Goal: Task Accomplishment & Management: Complete application form

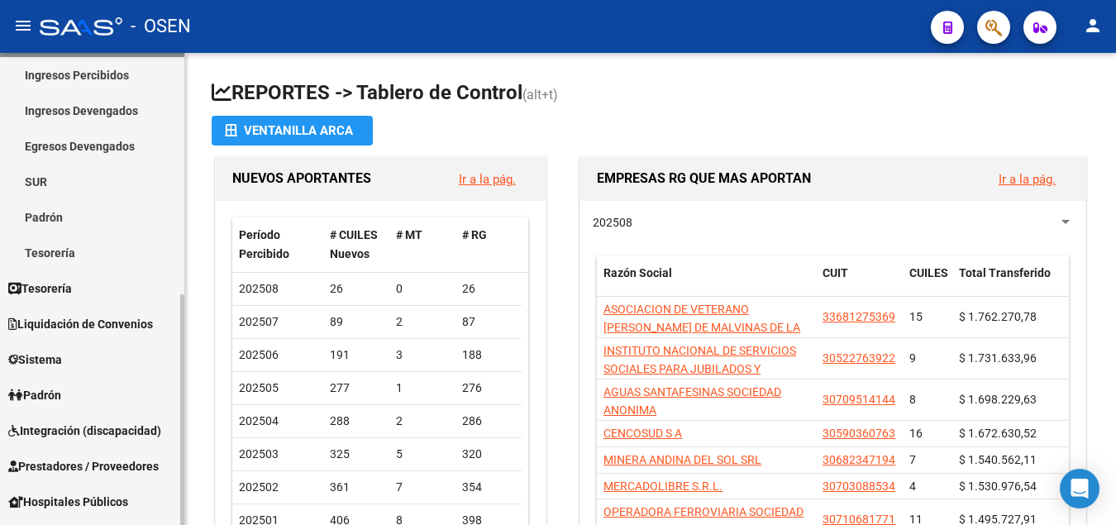
scroll to position [169, 0]
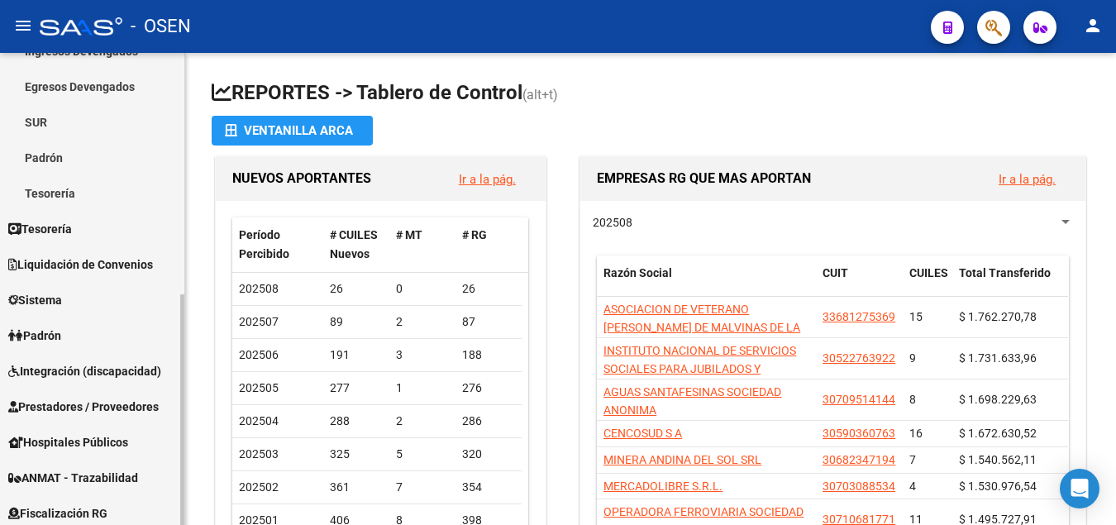
click at [117, 259] on span "Liquidación de Convenios" at bounding box center [80, 264] width 145 height 18
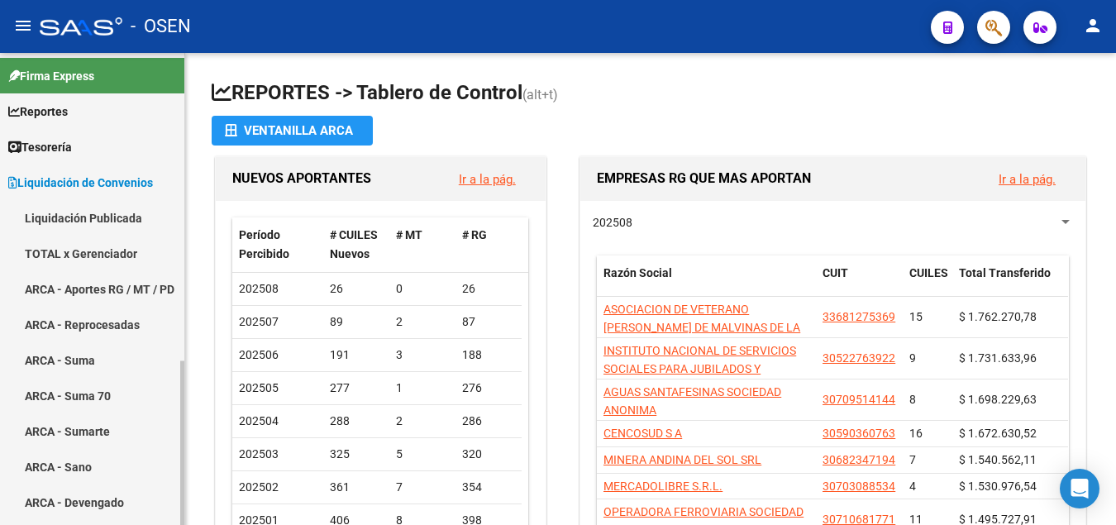
scroll to position [0, 0]
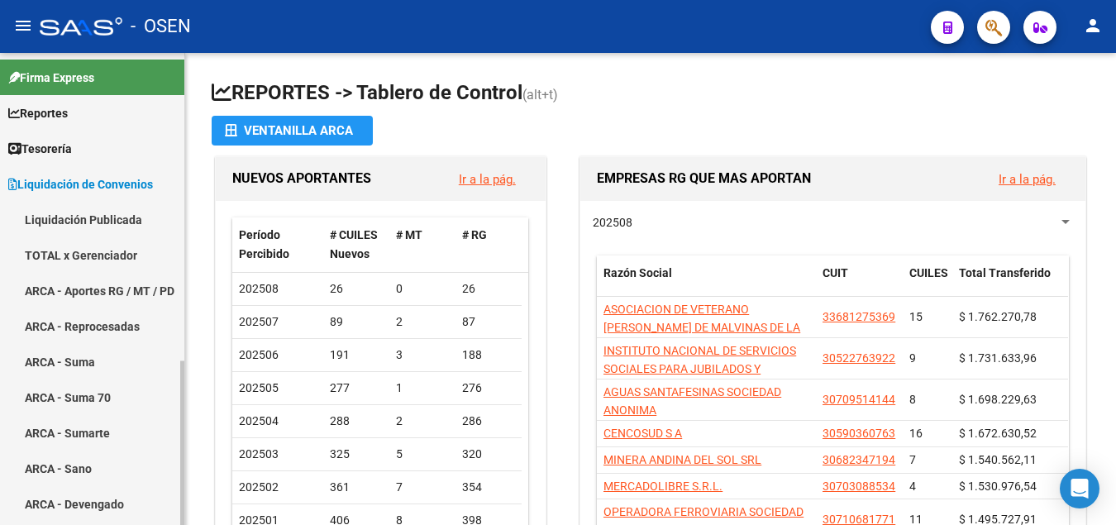
click at [107, 258] on link "TOTAL x Gerenciador" at bounding box center [92, 255] width 184 height 36
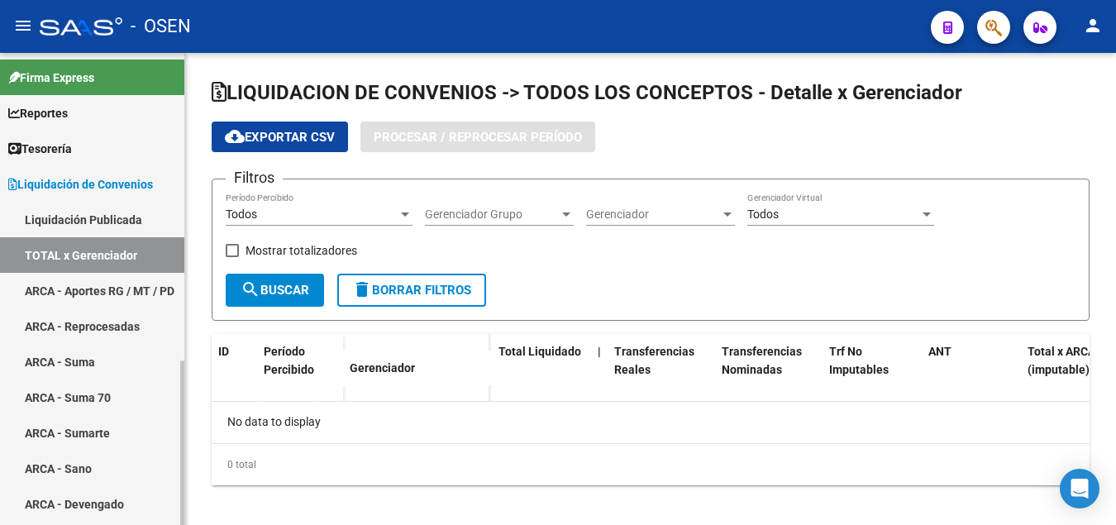
checkbox input "true"
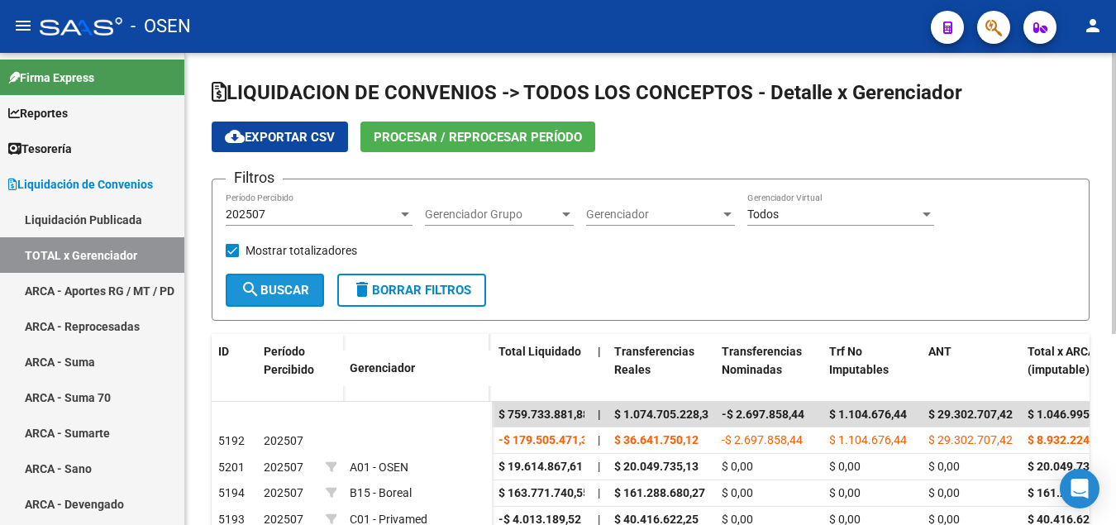
click at [271, 284] on span "search Buscar" at bounding box center [275, 290] width 69 height 15
click at [275, 133] on span "cloud_download Exportar CSV" at bounding box center [280, 137] width 110 height 15
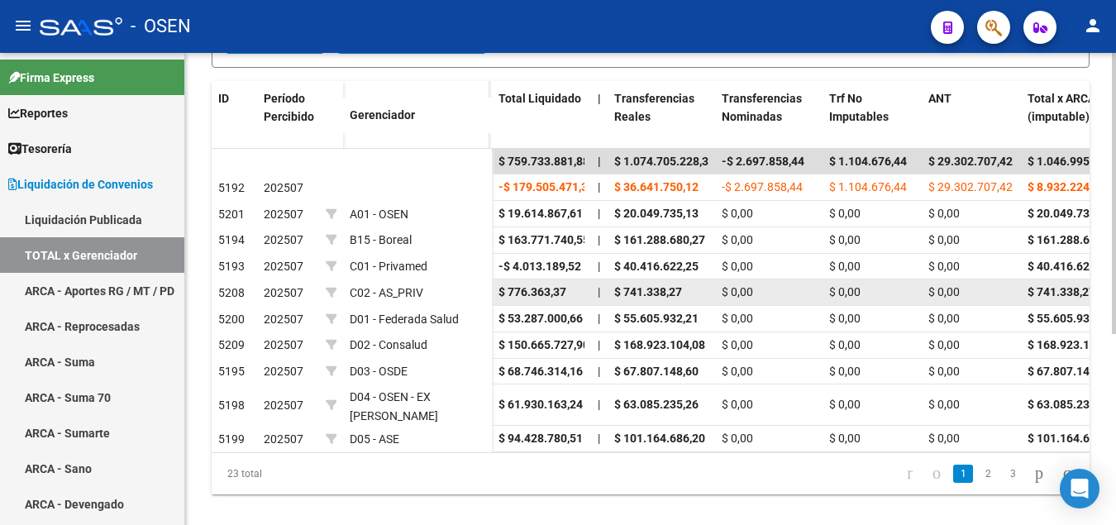
scroll to position [320, 0]
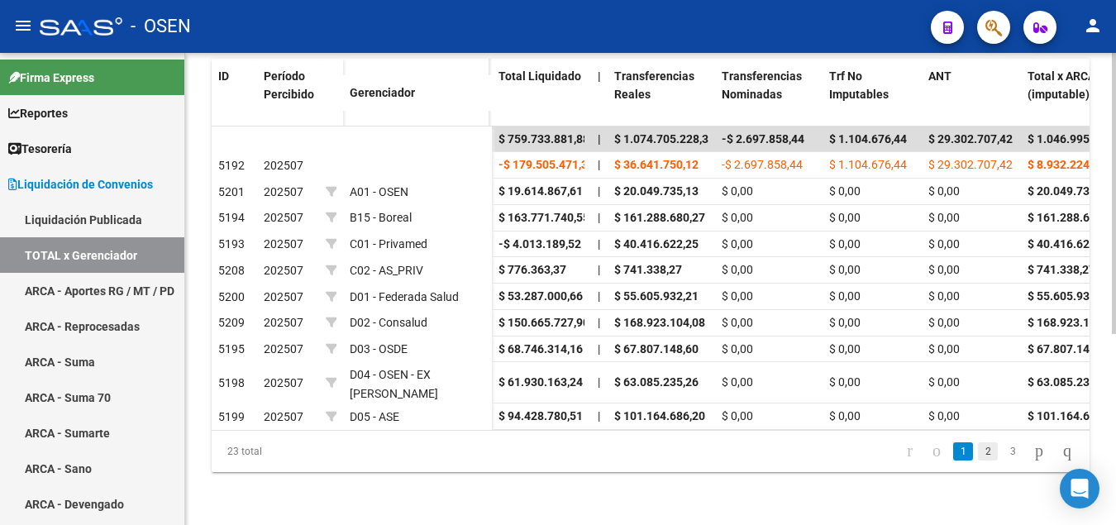
click at [978, 454] on link "2" at bounding box center [988, 451] width 20 height 18
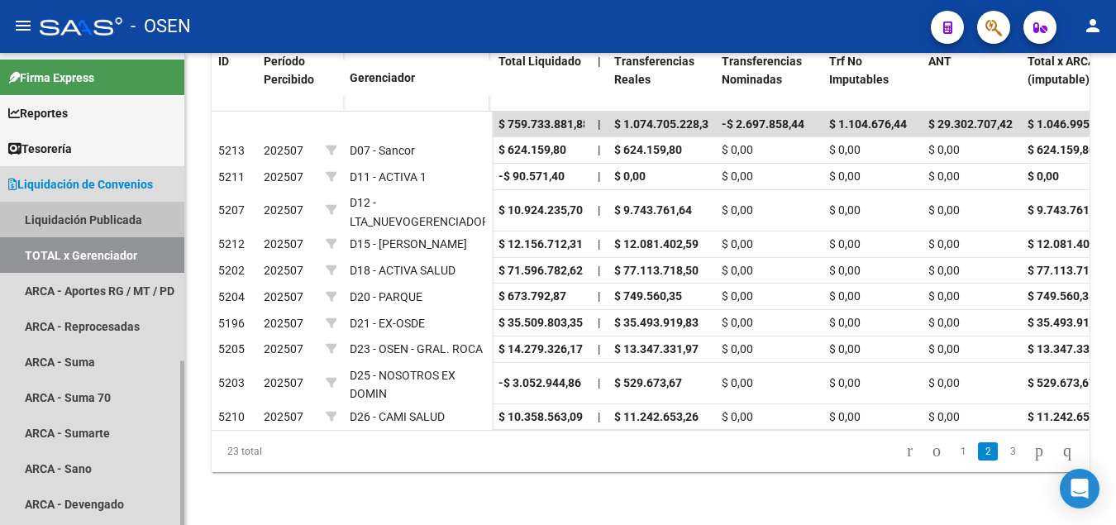
click at [98, 227] on link "Liquidación Publicada" at bounding box center [92, 220] width 184 height 36
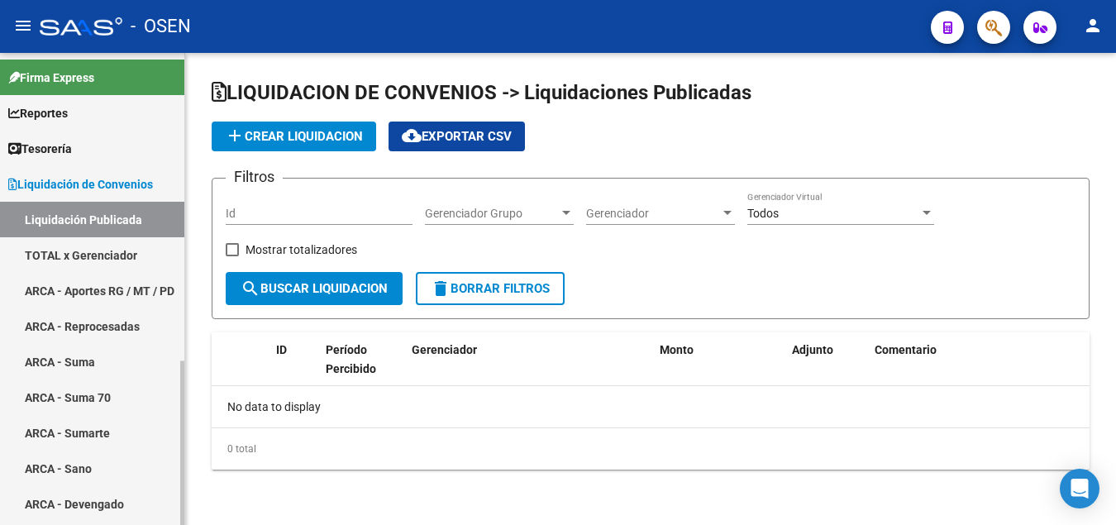
checkbox input "true"
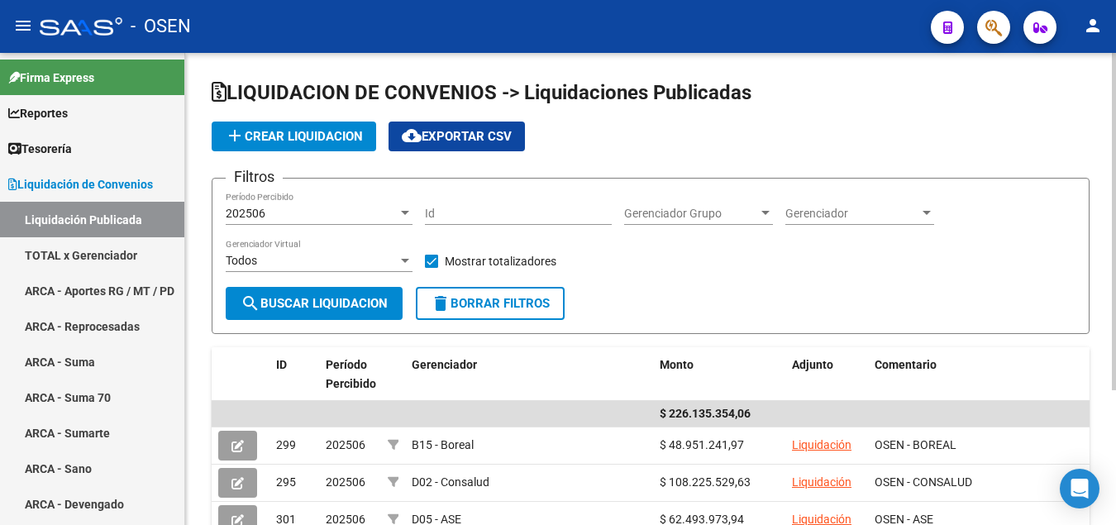
click at [263, 211] on span "202506" at bounding box center [246, 213] width 40 height 13
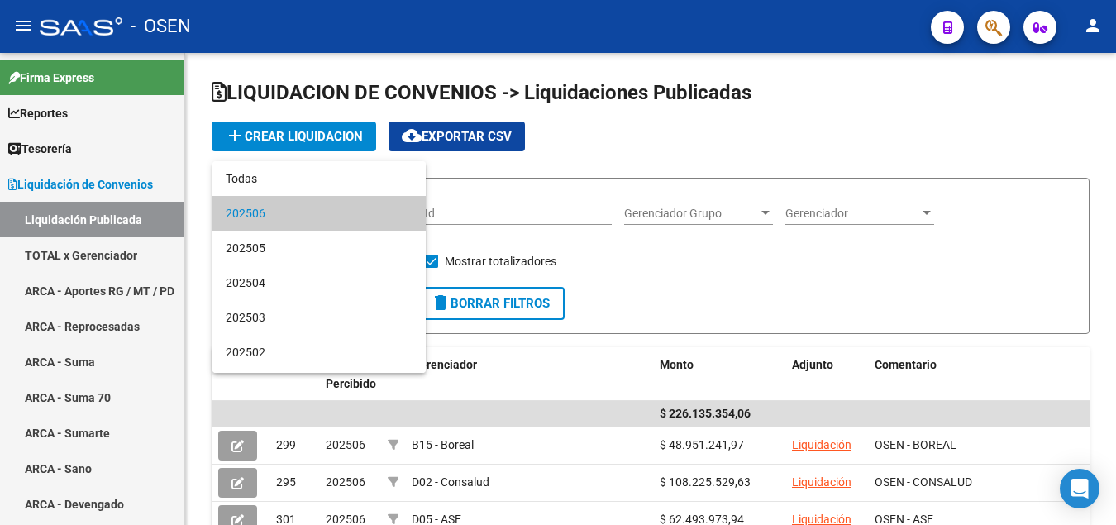
click at [317, 128] on div at bounding box center [558, 262] width 1116 height 525
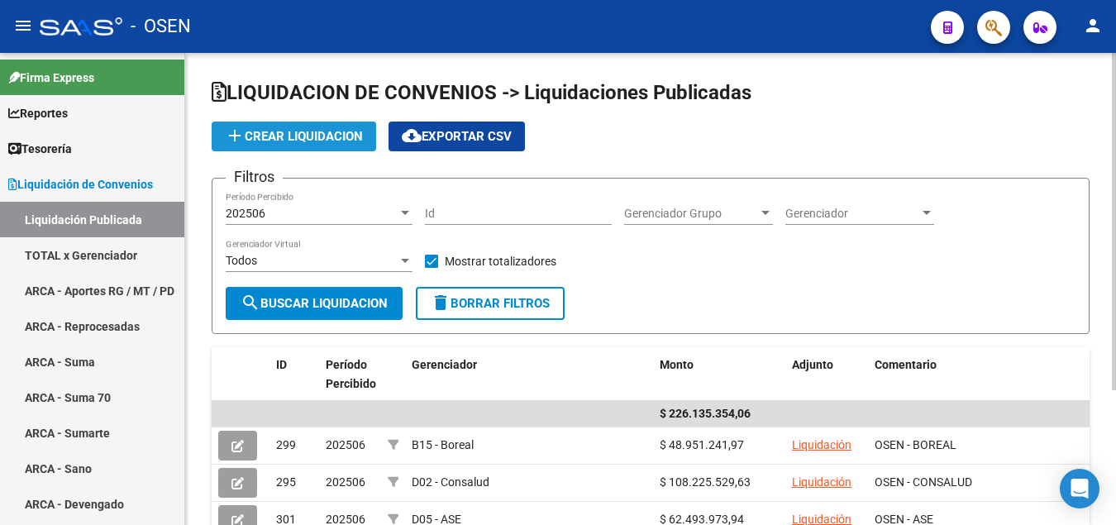
click at [313, 133] on span "add Crear Liquidacion" at bounding box center [294, 136] width 138 height 15
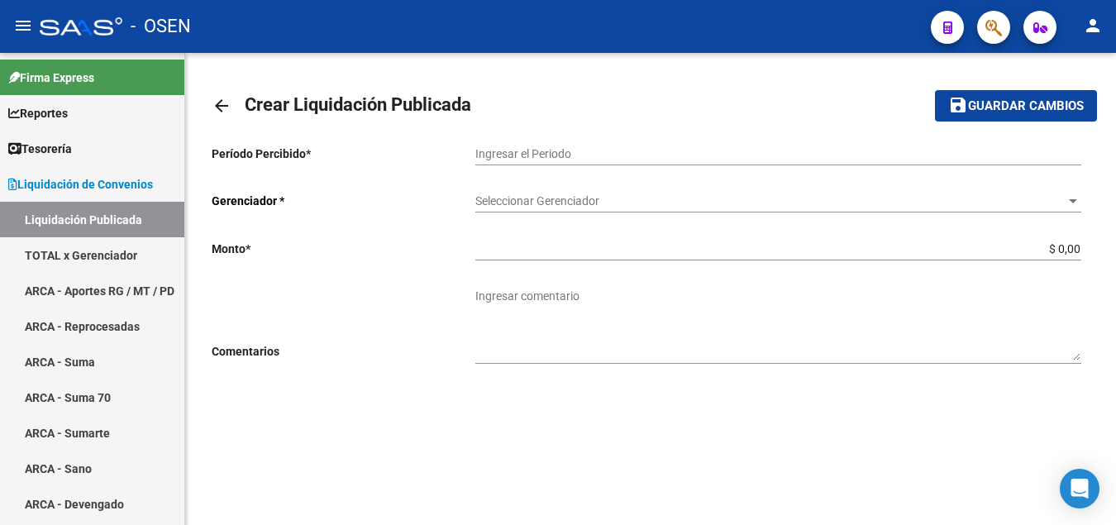
click at [541, 146] on div "Ingresar el Periodo" at bounding box center [778, 148] width 606 height 33
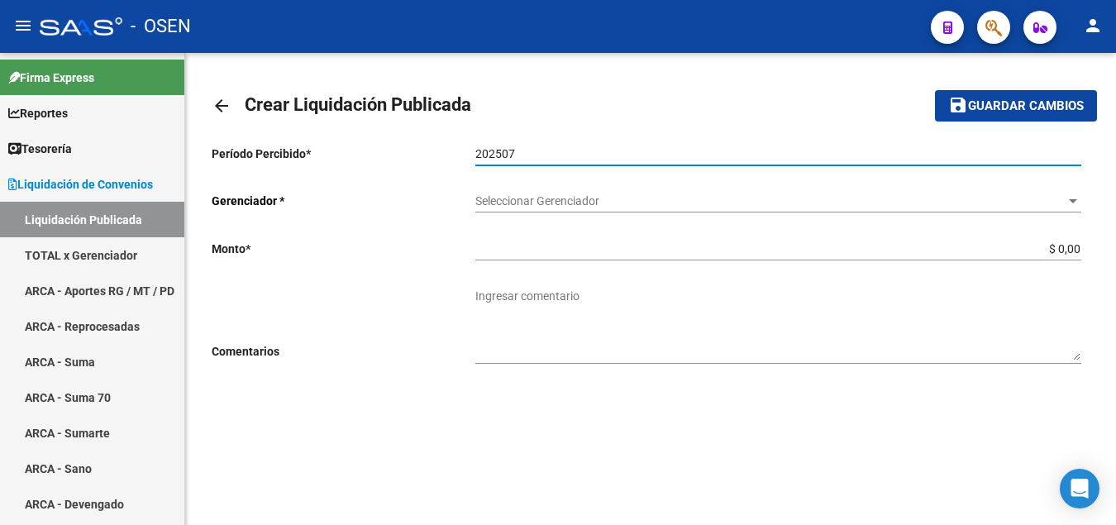
type input "202507"
click at [935, 90] on button "save Guardar cambios" at bounding box center [1016, 105] width 162 height 31
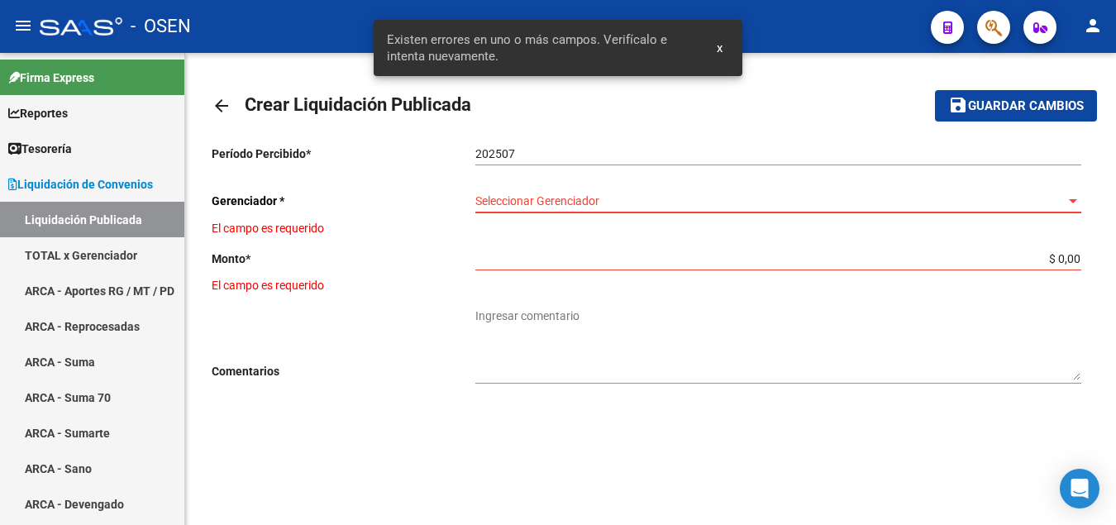
click at [1067, 207] on div at bounding box center [1072, 200] width 15 height 13
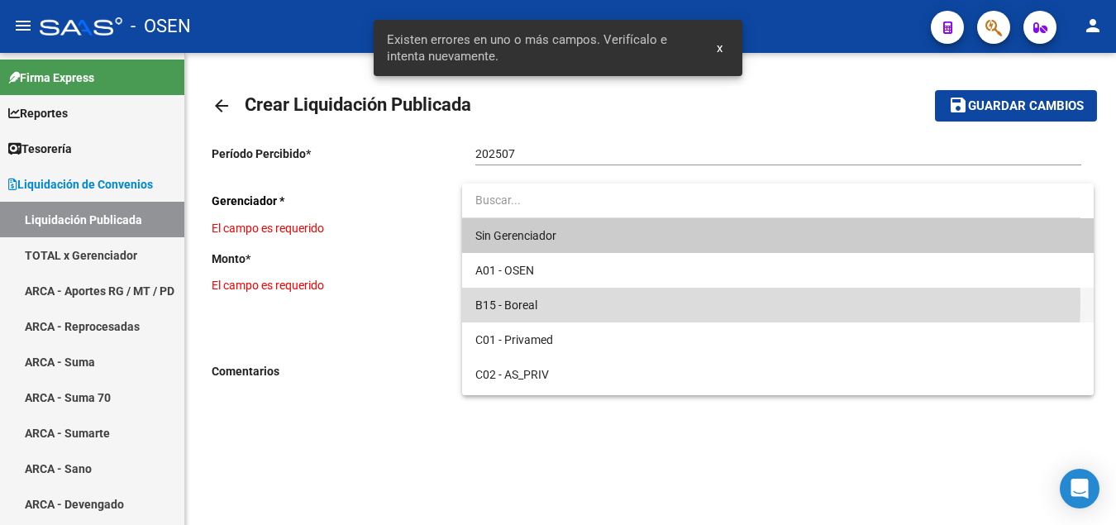
click at [600, 302] on span "B15 - Boreal" at bounding box center [778, 305] width 606 height 35
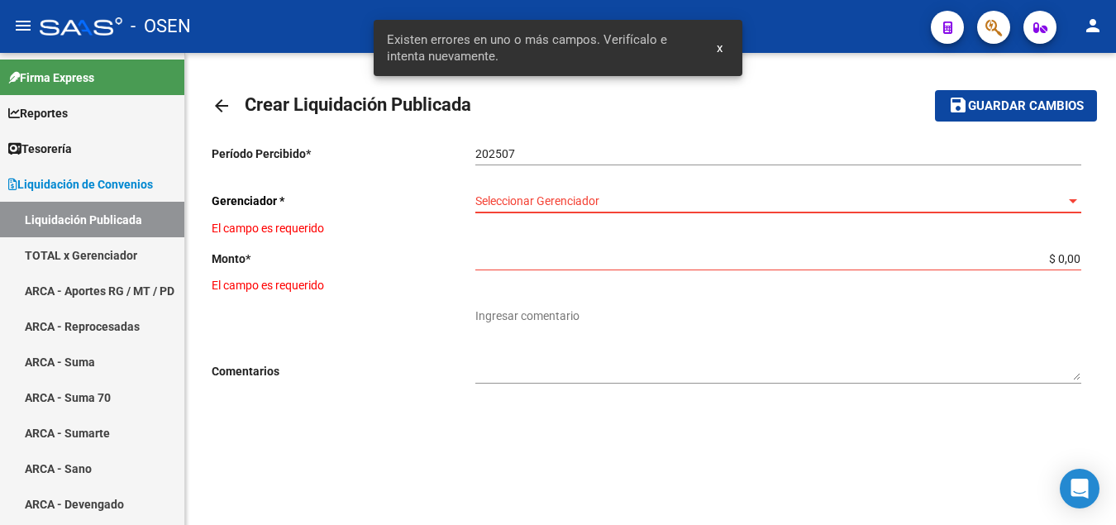
click at [594, 307] on textarea "Ingresar comentario" at bounding box center [778, 343] width 606 height 73
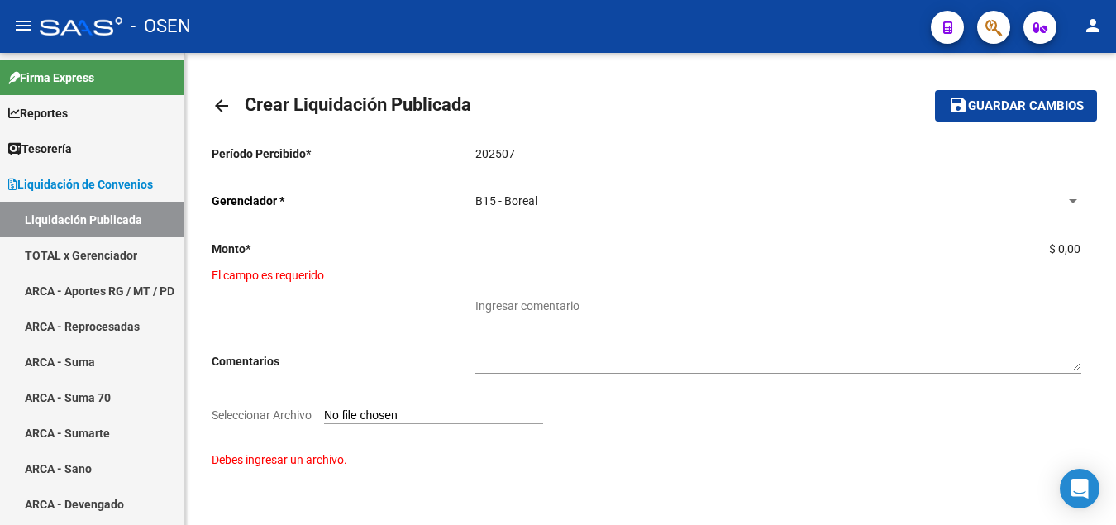
click at [348, 417] on input "Seleccionar Archivo" at bounding box center [433, 416] width 219 height 16
type input "C:\fakepath\Liquidador OSEN - BOREAL 202507.pdf"
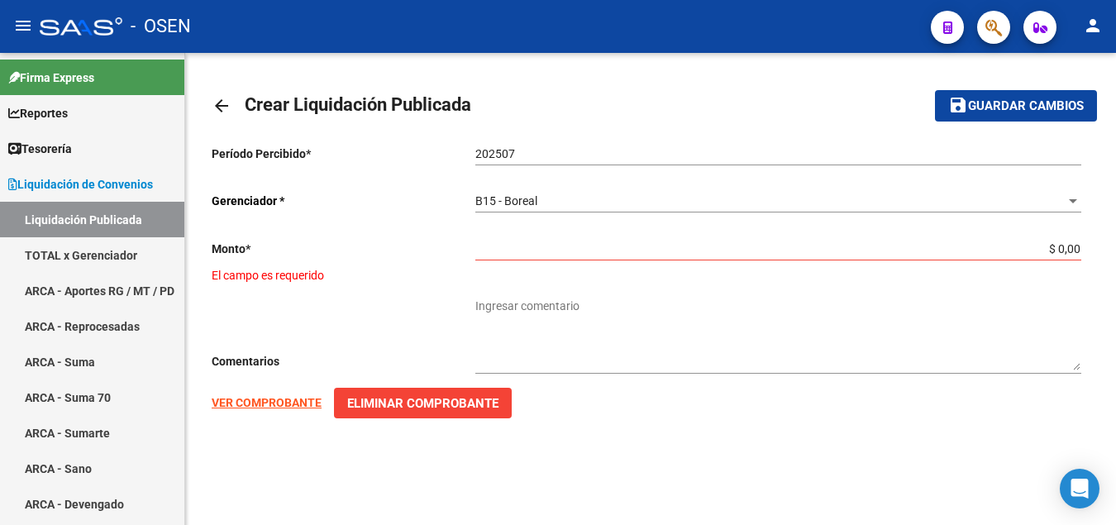
click at [260, 402] on strong "VER COMPROBANTE" at bounding box center [267, 402] width 110 height 13
drag, startPoint x: 1013, startPoint y: 249, endPoint x: 1107, endPoint y: 248, distance: 94.2
click at [1081, 248] on input "$ 0,00" at bounding box center [778, 249] width 606 height 14
paste input "163.771.740,55"
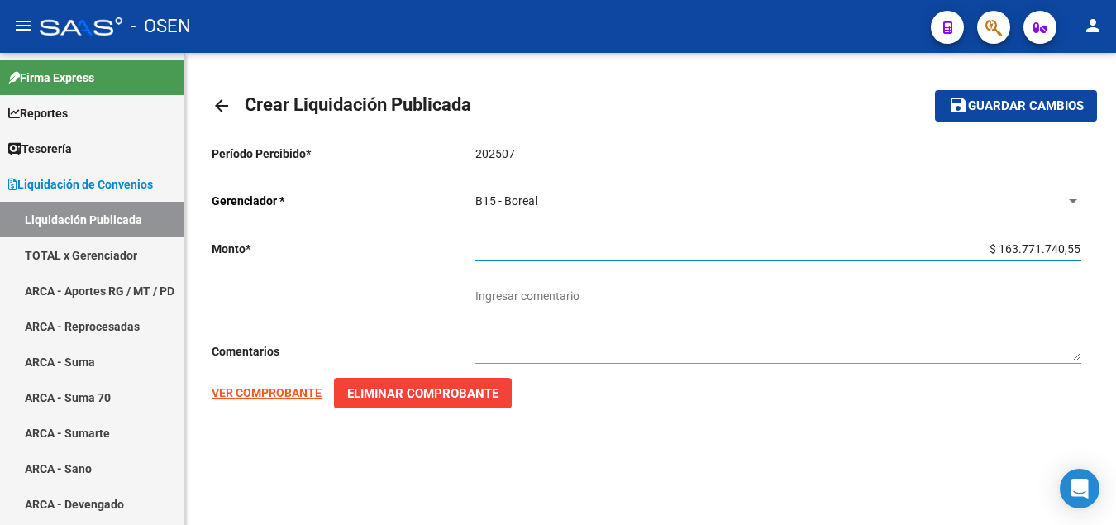
type input "$ 163.771.740,55"
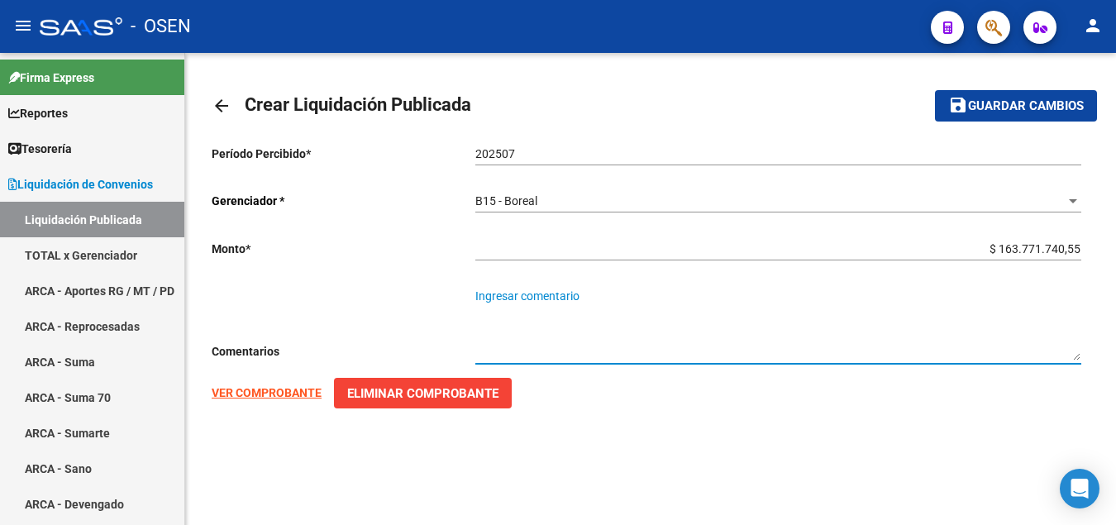
click at [546, 292] on textarea "Ingresar comentario" at bounding box center [778, 324] width 606 height 73
type textarea "o"
type textarea "OSEN - BOREAL"
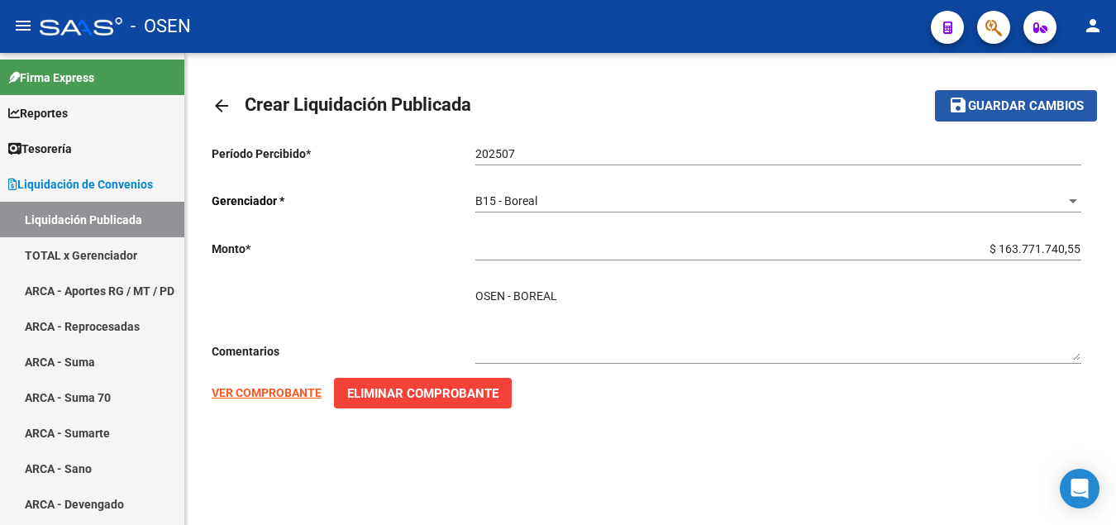
click at [1026, 107] on span "Guardar cambios" at bounding box center [1026, 106] width 116 height 15
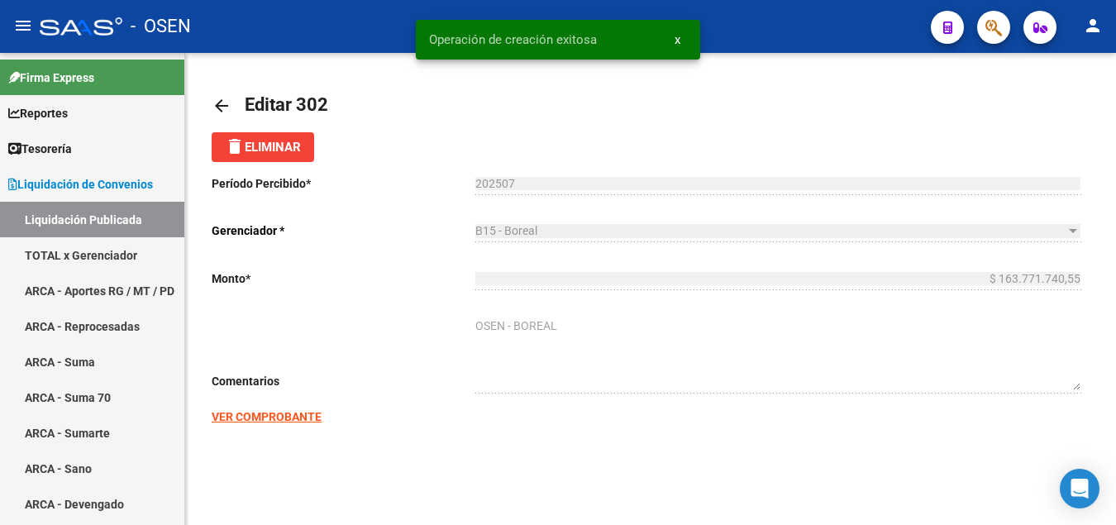
click at [220, 109] on mat-icon "arrow_back" at bounding box center [222, 106] width 20 height 20
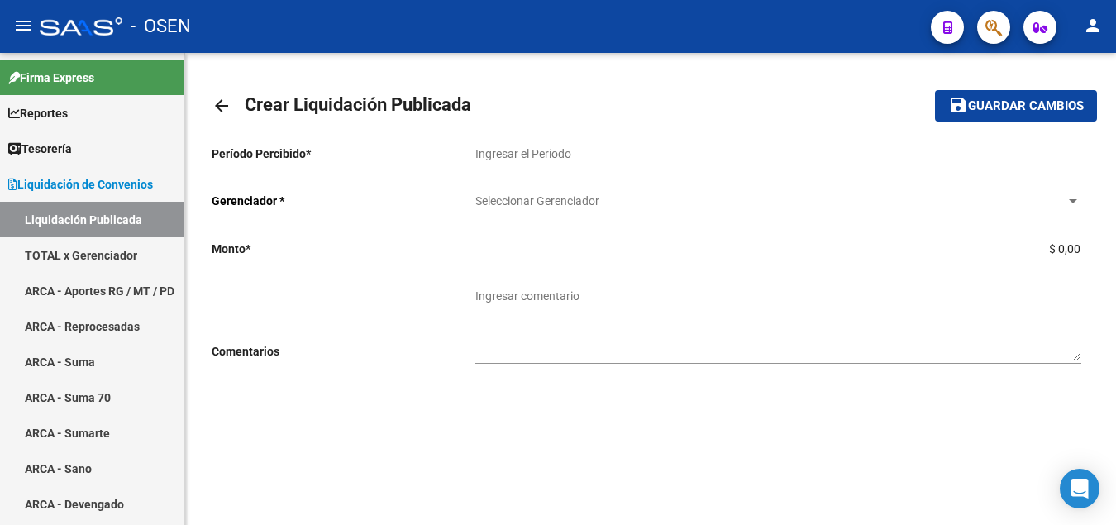
click at [531, 154] on input "Ingresar el Periodo" at bounding box center [778, 154] width 606 height 14
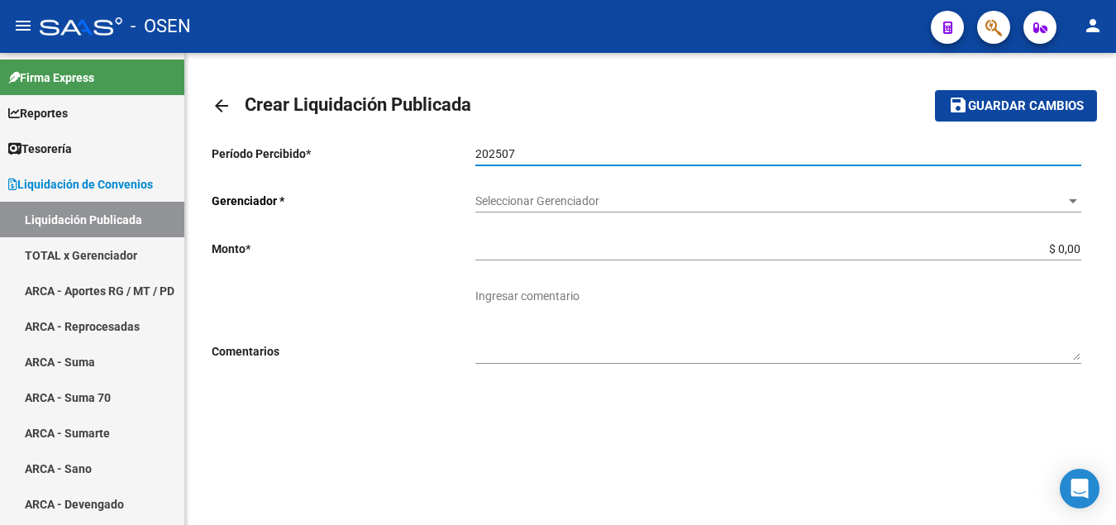
type input "202507"
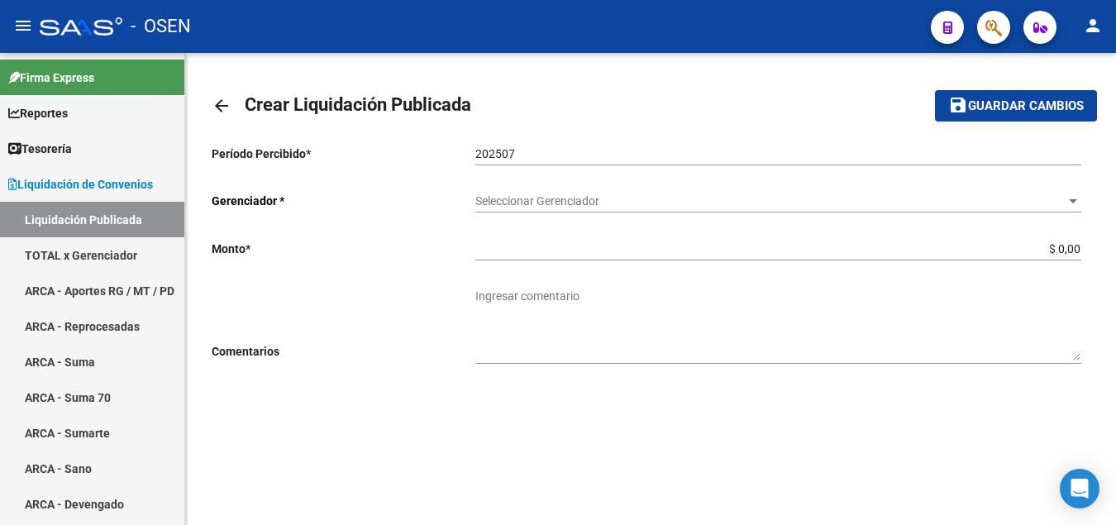
click at [506, 193] on div "Seleccionar Gerenciador Seleccionar Gerenciador" at bounding box center [778, 195] width 606 height 33
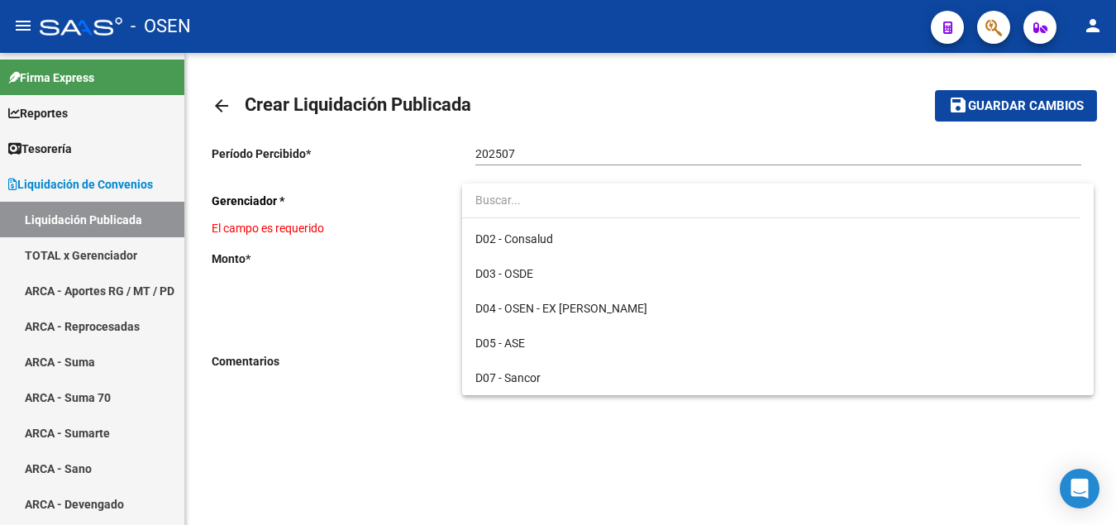
scroll to position [211, 0]
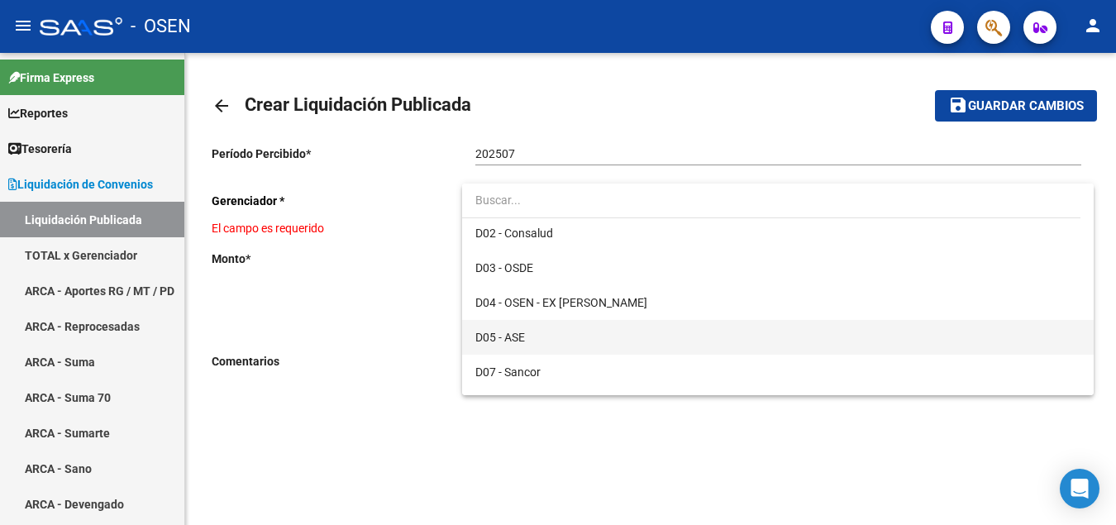
click at [499, 329] on span "D05 - ASE" at bounding box center [778, 337] width 606 height 35
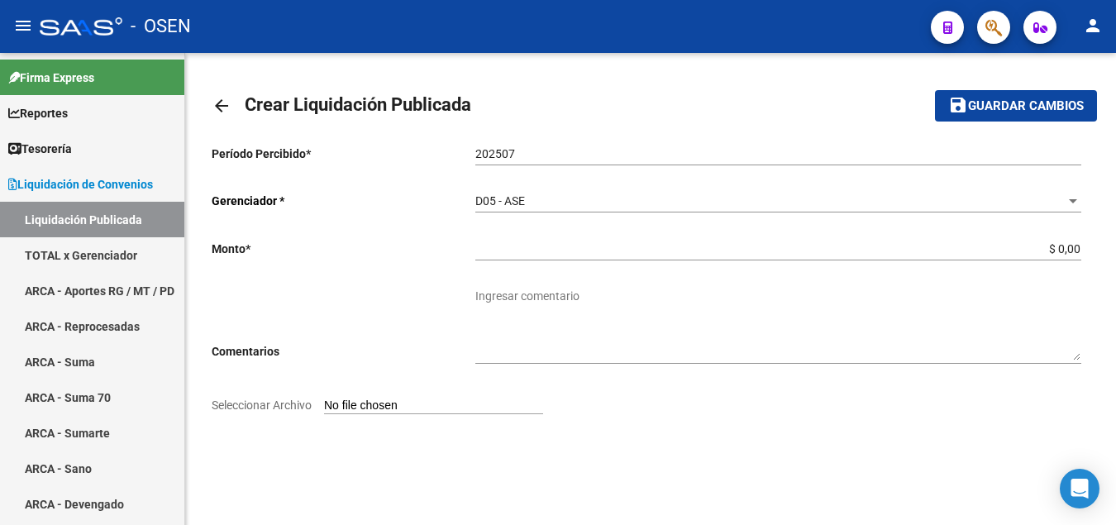
click at [346, 398] on input "Seleccionar Archivo" at bounding box center [433, 406] width 219 height 16
type input "C:\fakepath\Liquidador OSEN - ASE 202507.pdf"
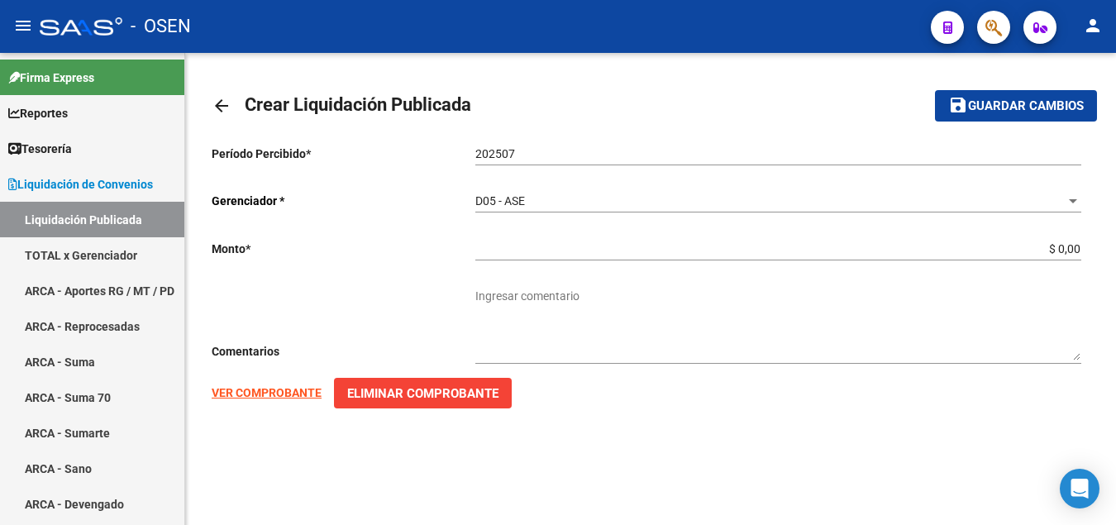
click at [265, 395] on strong "VER COMPROBANTE" at bounding box center [267, 392] width 110 height 13
drag, startPoint x: 1049, startPoint y: 245, endPoint x: 1085, endPoint y: 247, distance: 36.4
click at [1081, 247] on input "$ 0,00" at bounding box center [778, 249] width 606 height 14
paste input "94.428.780,51"
type input "$ 94.428.780,51"
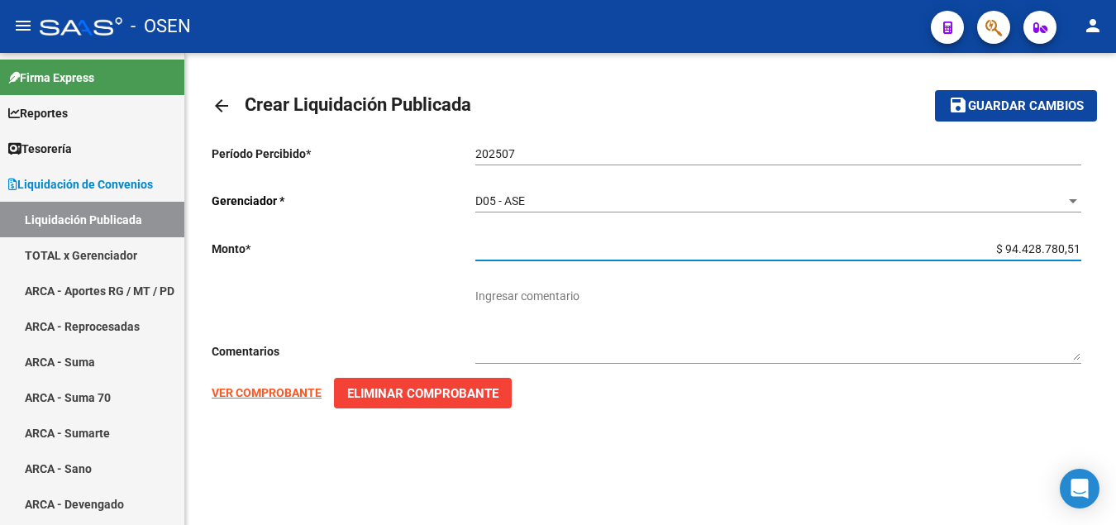
click at [542, 300] on textarea "Ingresar comentario" at bounding box center [778, 324] width 606 height 73
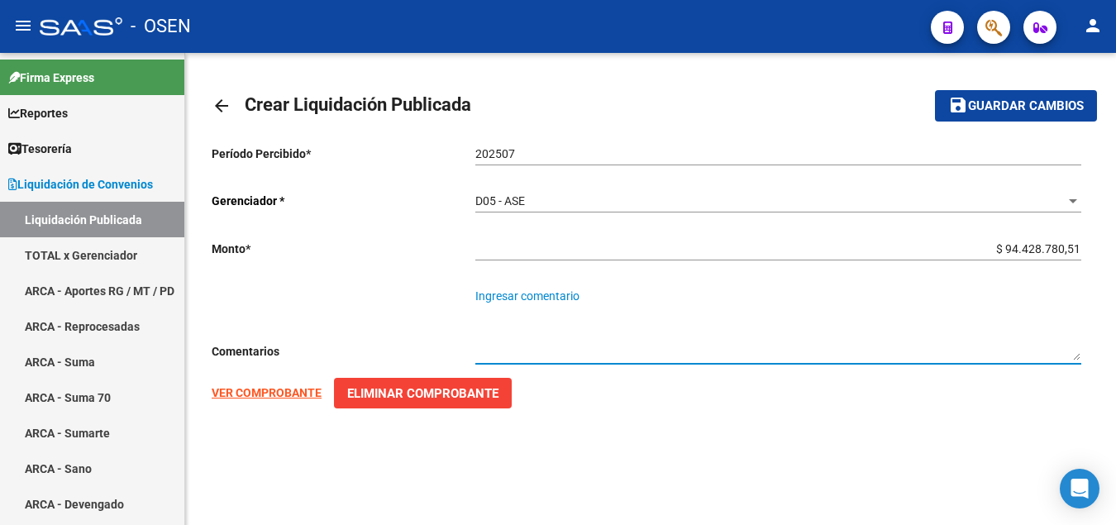
type textarea "S"
type textarea "o"
type textarea "OSEN - ASE"
click at [1006, 105] on span "Guardar cambios" at bounding box center [1026, 106] width 116 height 15
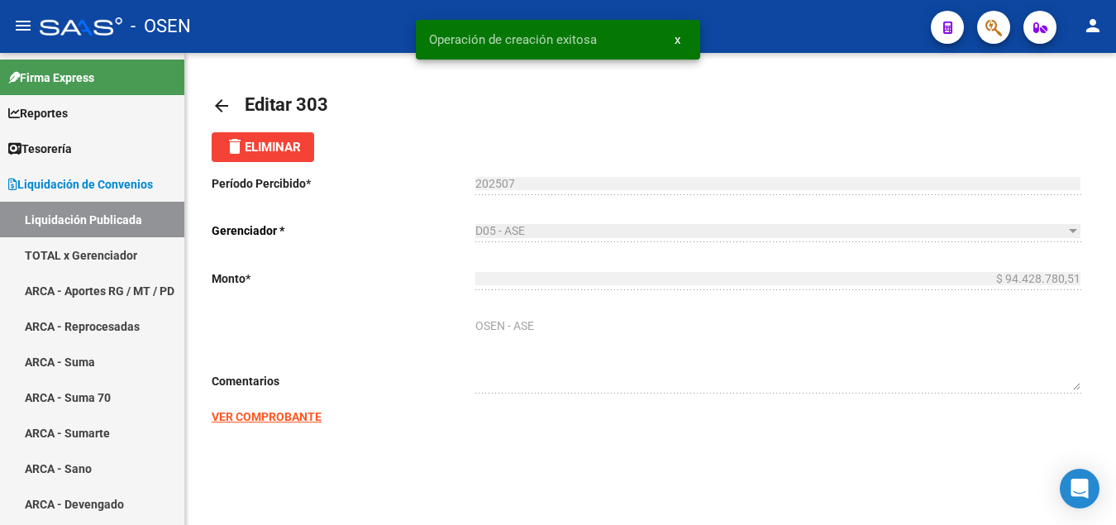
click at [212, 103] on mat-icon "arrow_back" at bounding box center [222, 106] width 20 height 20
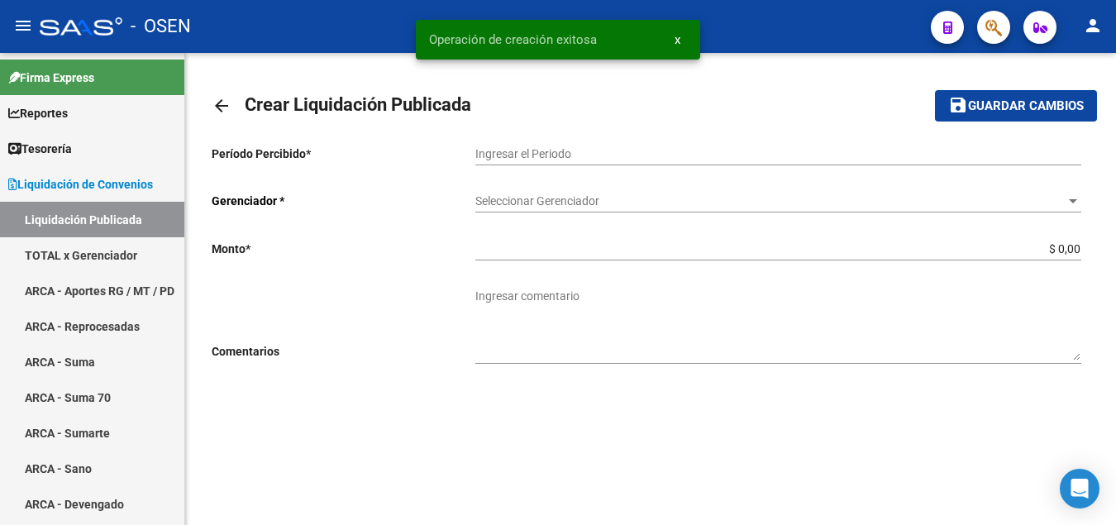
click at [212, 103] on mat-icon "arrow_back" at bounding box center [222, 106] width 20 height 20
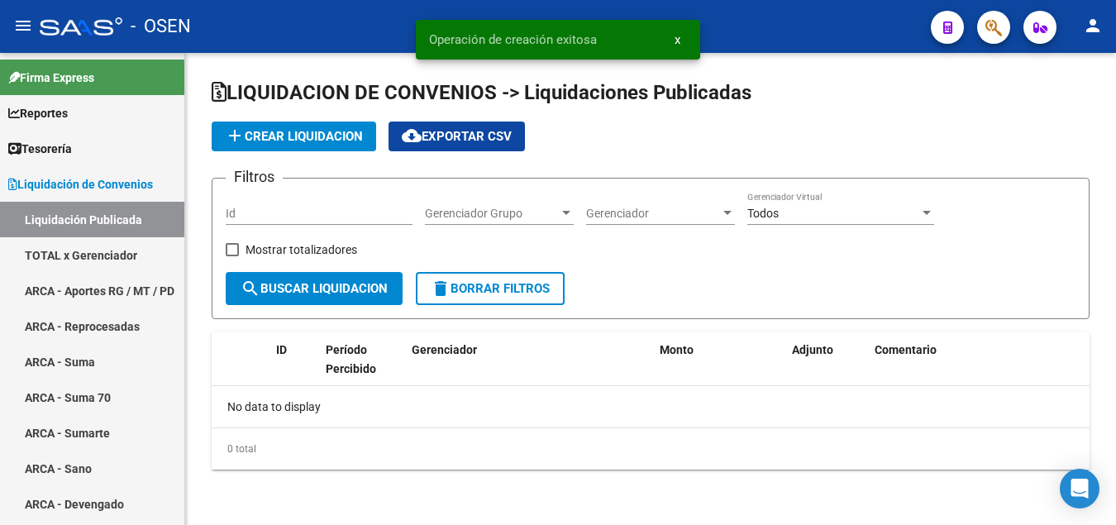
checkbox input "true"
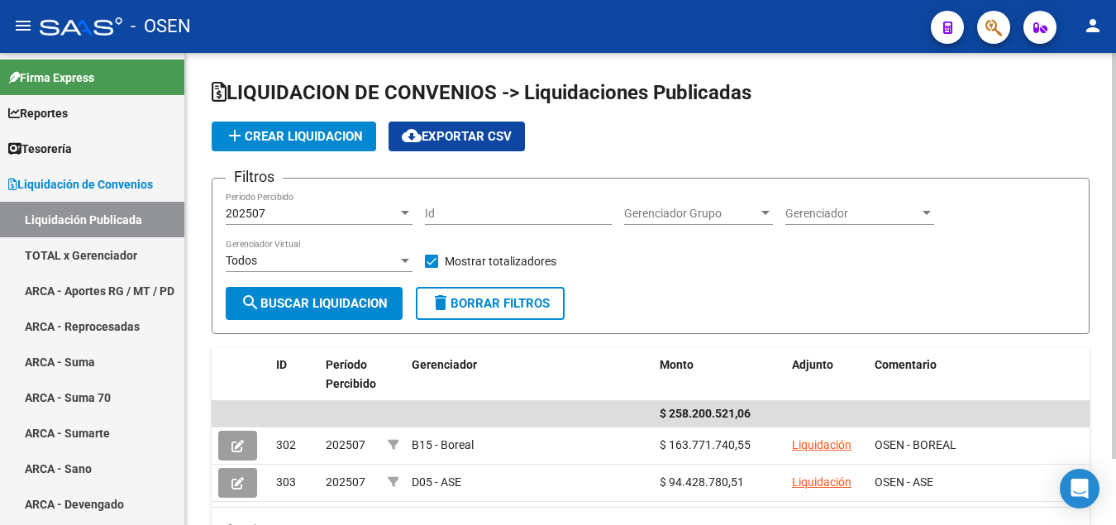
click at [334, 137] on span "add Crear Liquidacion" at bounding box center [294, 136] width 138 height 15
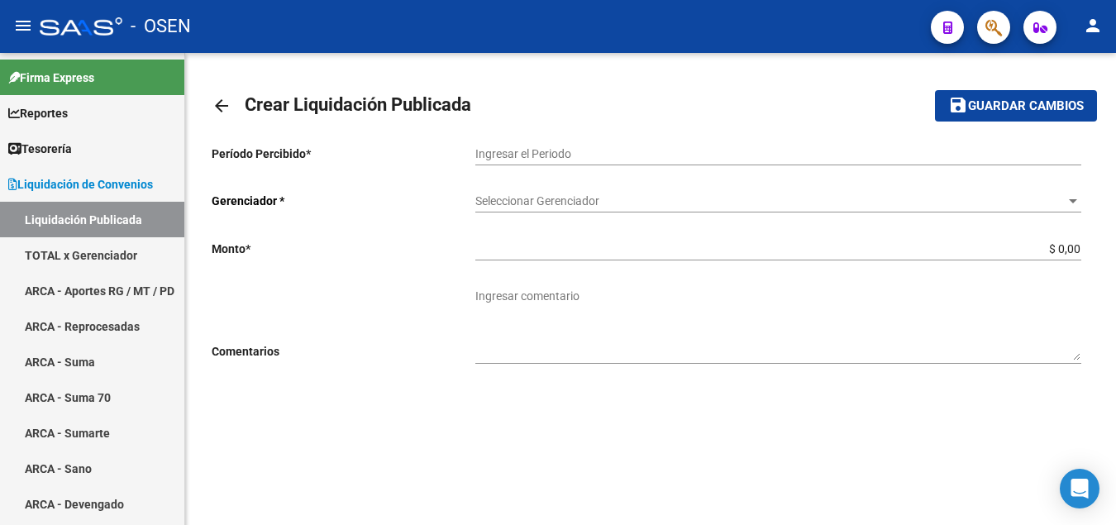
click at [509, 160] on input "Ingresar el Periodo" at bounding box center [778, 154] width 606 height 14
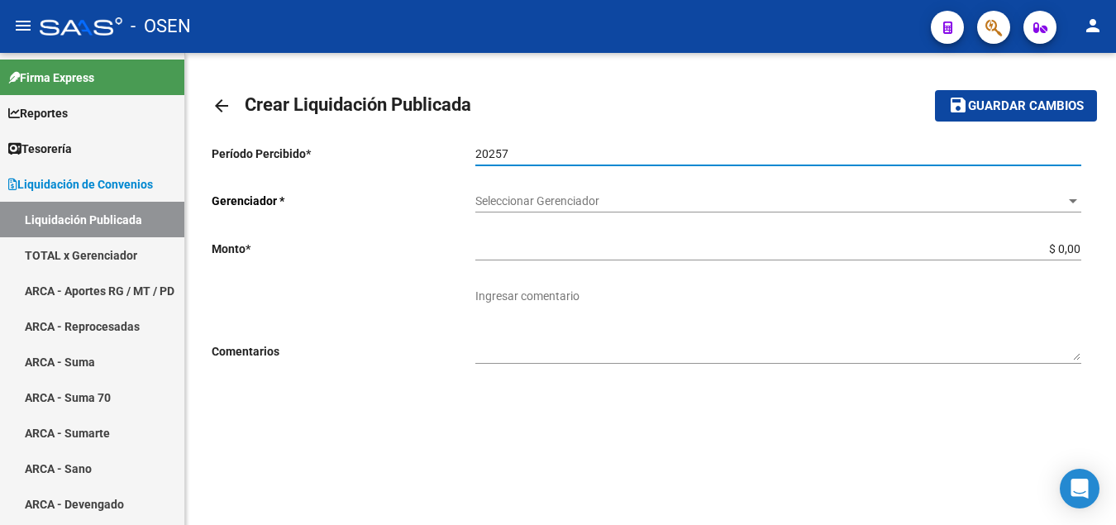
type input "20257"
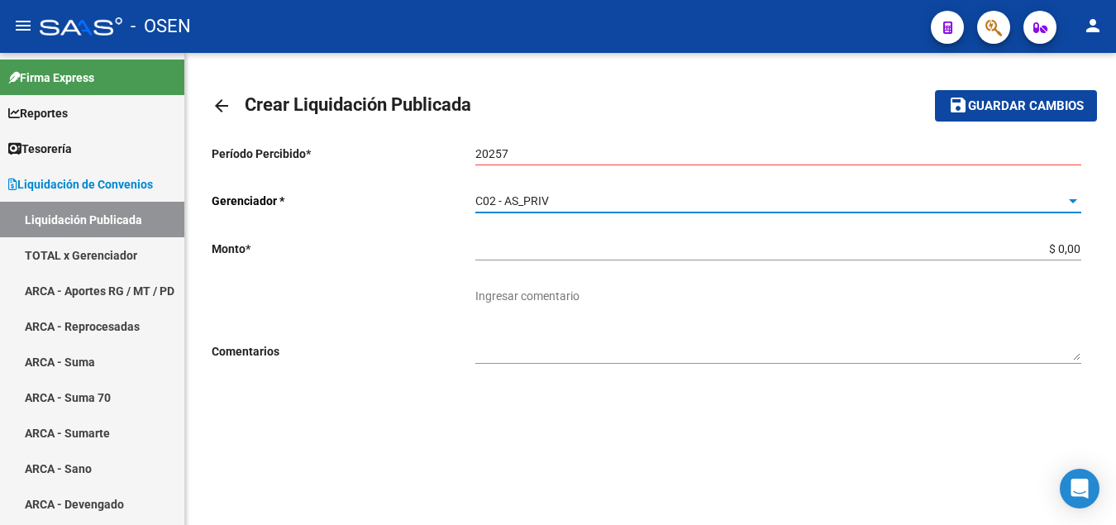
click at [1075, 203] on div at bounding box center [1073, 201] width 8 height 4
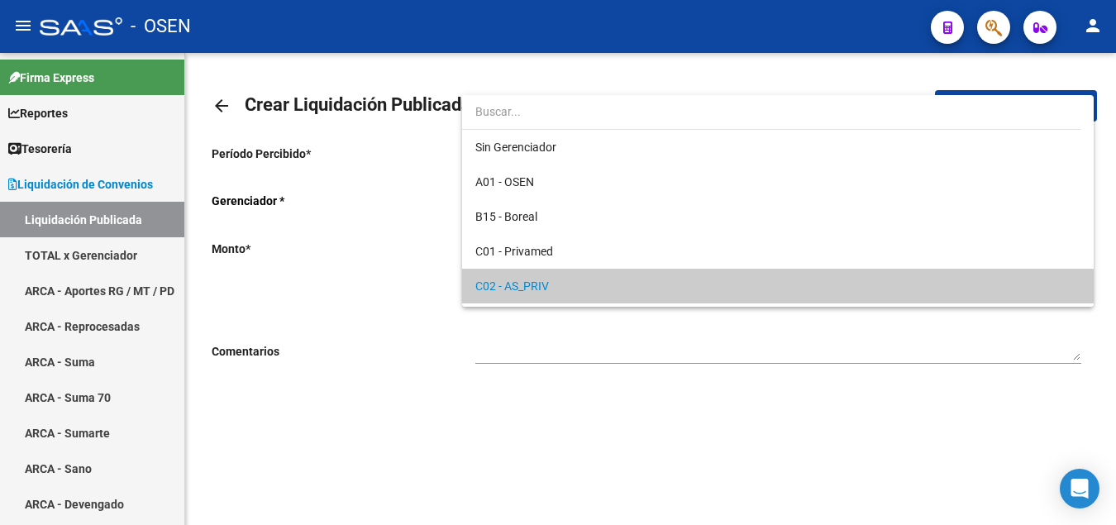
scroll to position [85, 0]
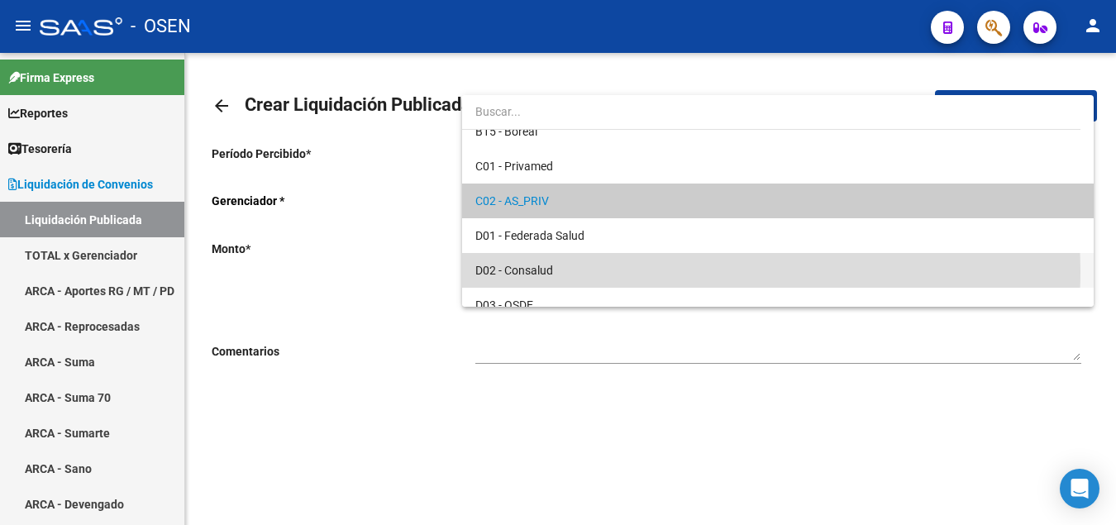
click at [670, 271] on span "D02 - Consalud" at bounding box center [778, 270] width 606 height 35
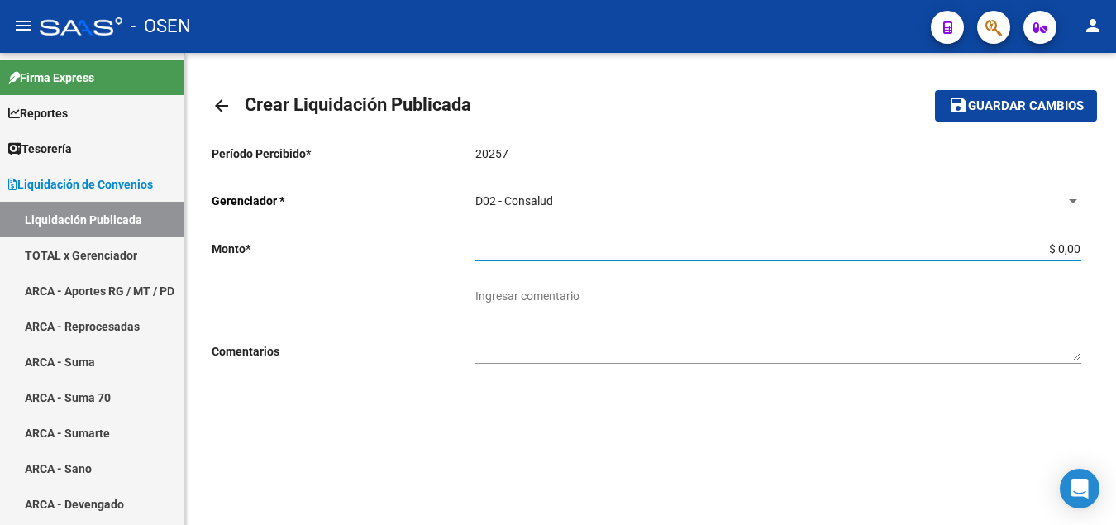
click at [946, 249] on input "$ 0,00" at bounding box center [778, 249] width 606 height 14
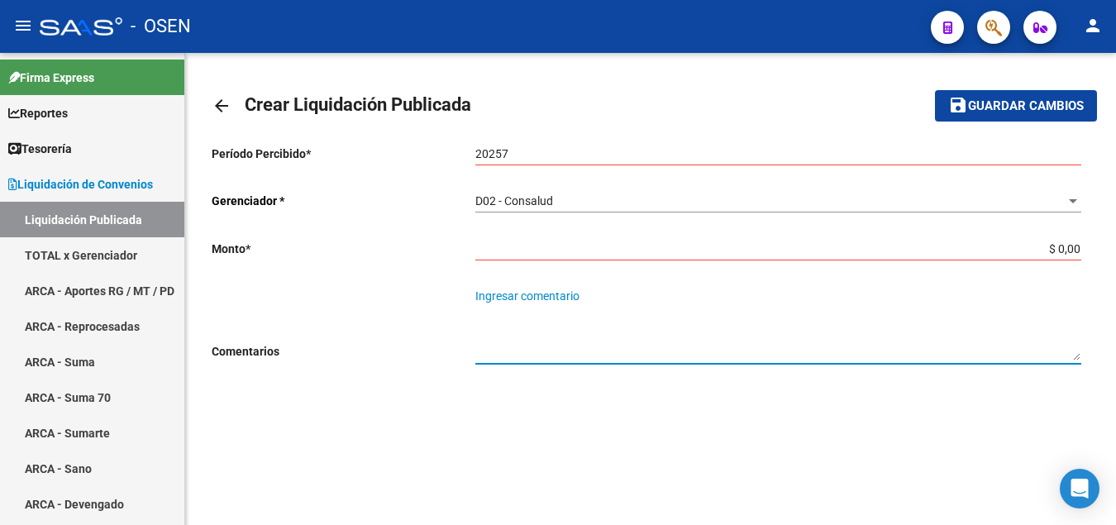
click at [797, 320] on textarea "Ingresar comentario" at bounding box center [778, 324] width 606 height 73
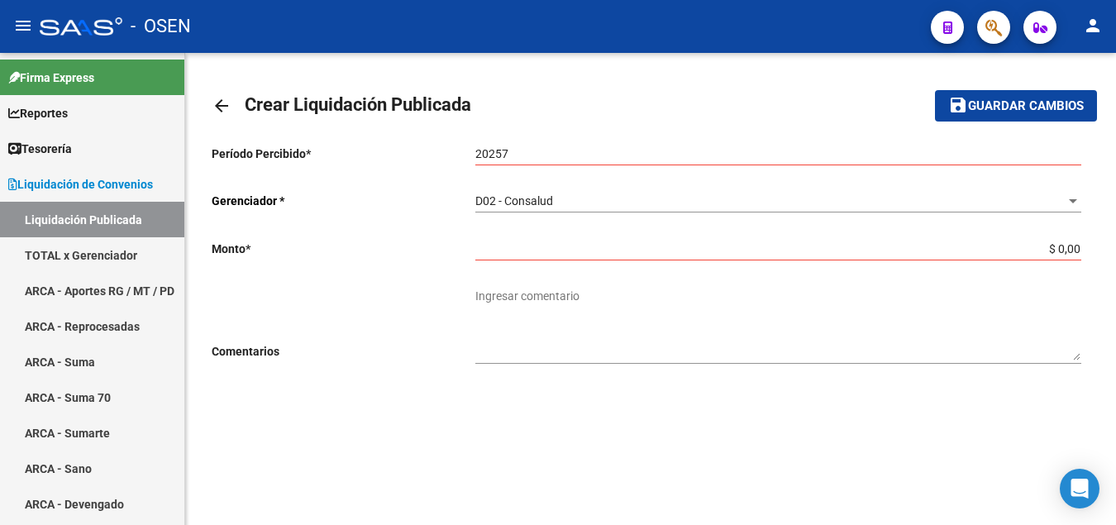
click at [214, 107] on mat-icon "arrow_back" at bounding box center [222, 106] width 20 height 20
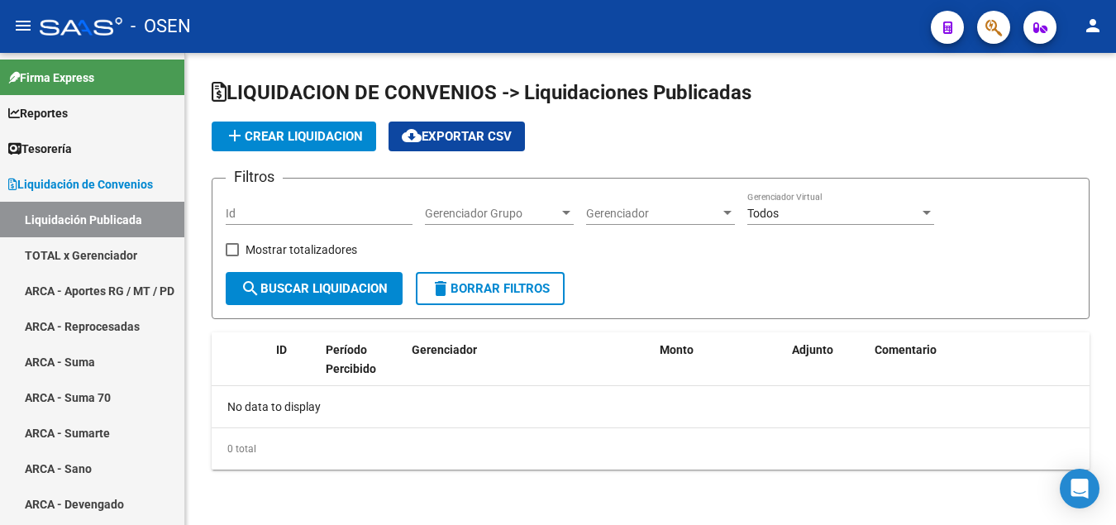
checkbox input "true"
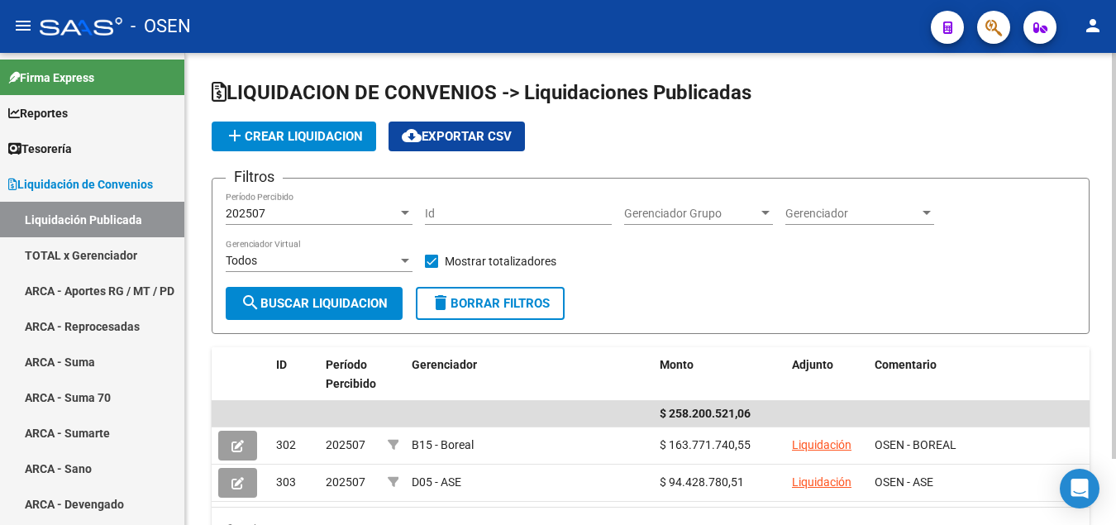
click at [310, 141] on span "add Crear Liquidacion" at bounding box center [294, 136] width 138 height 15
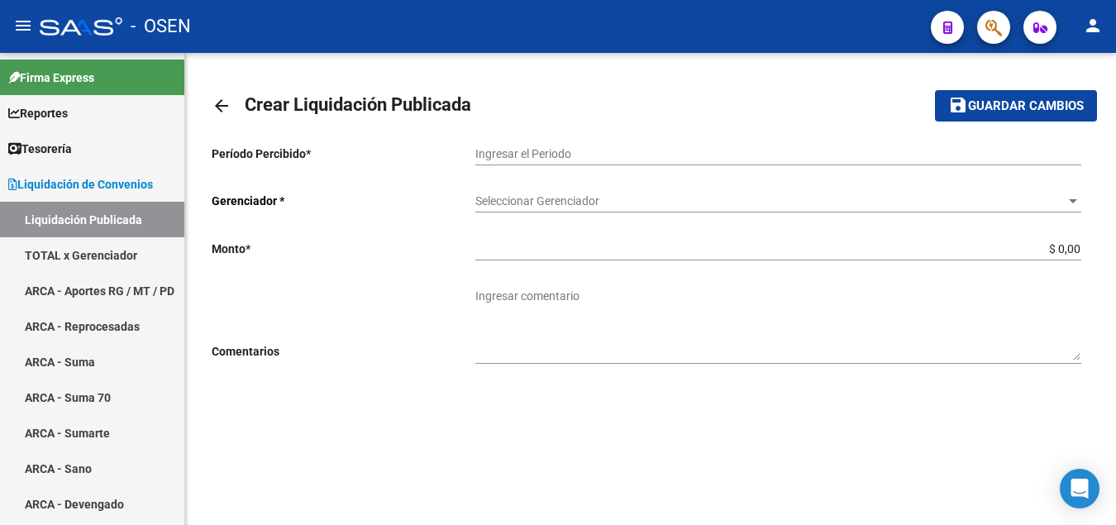
click at [503, 145] on div "Ingresar el Periodo" at bounding box center [778, 148] width 606 height 33
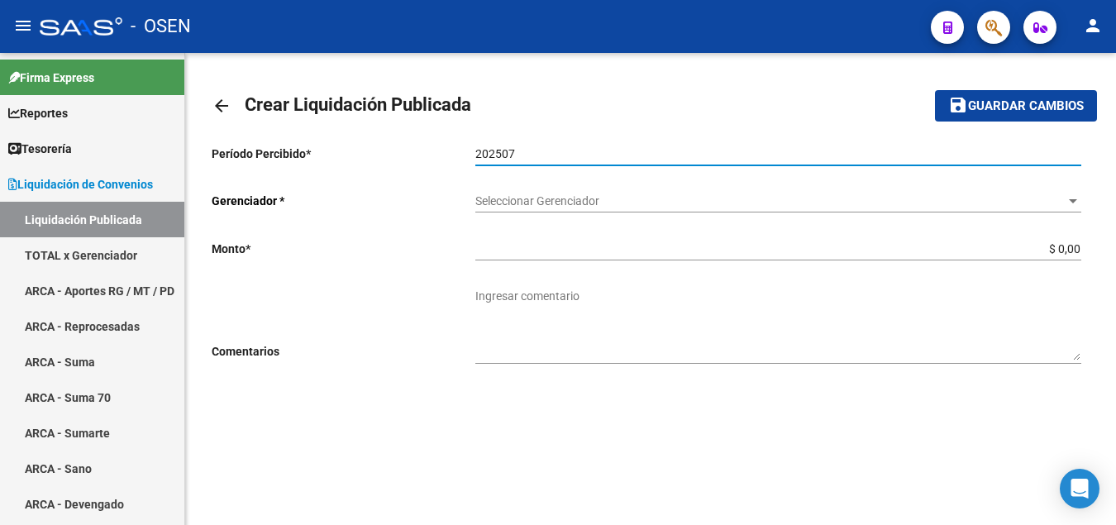
type input "202507"
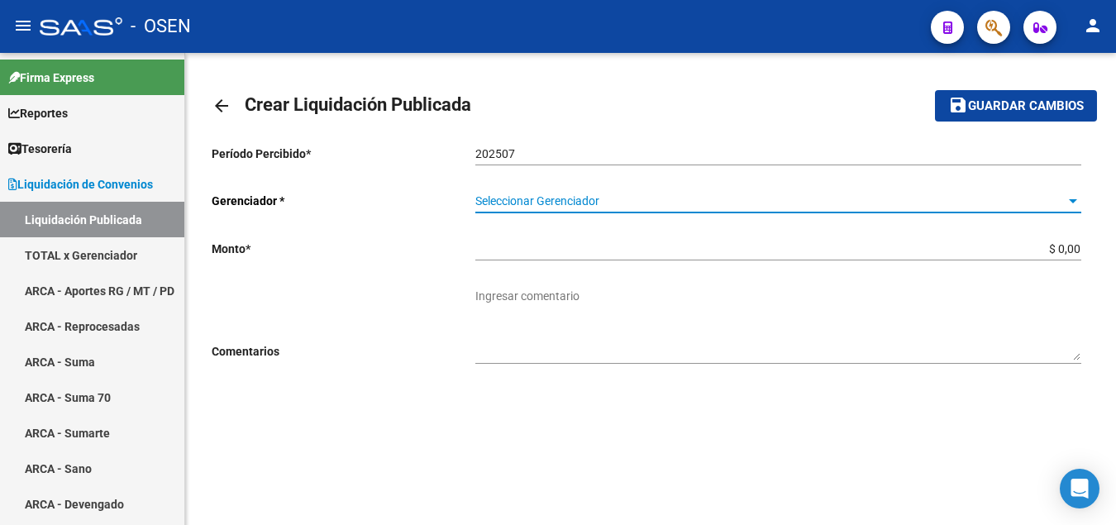
click at [1072, 205] on div at bounding box center [1072, 200] width 15 height 13
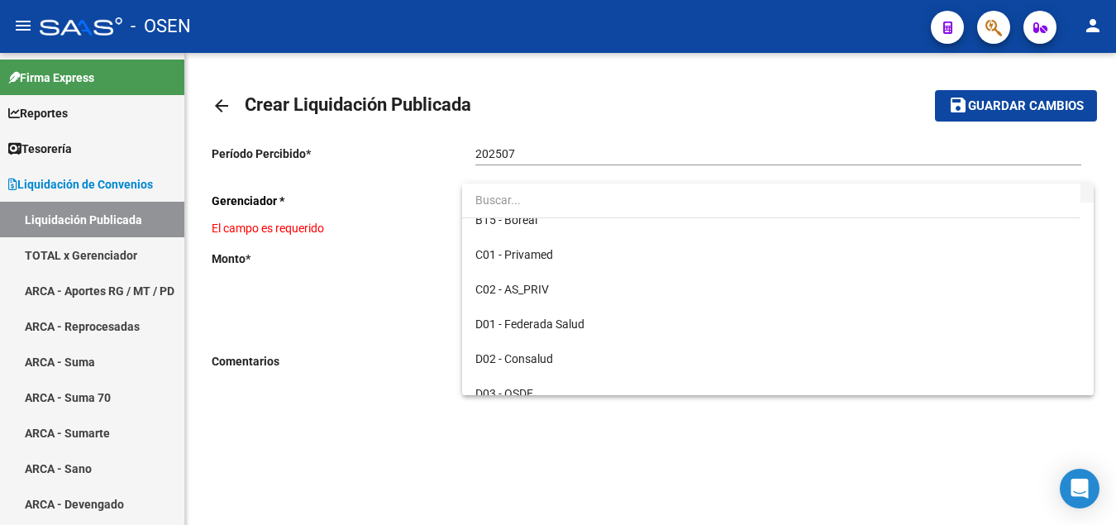
scroll to position [169, 0]
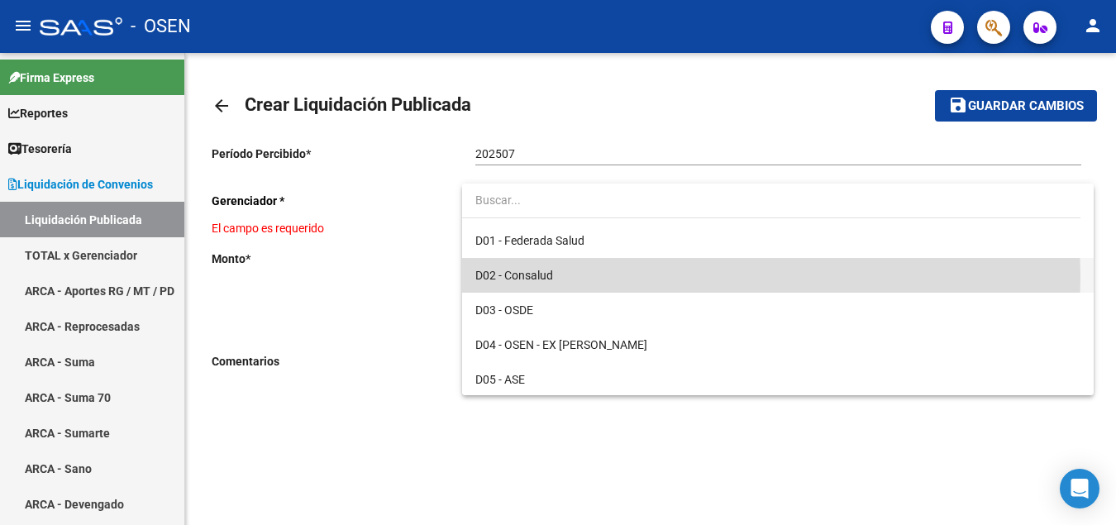
click at [575, 278] on span "D02 - Consalud" at bounding box center [778, 275] width 606 height 35
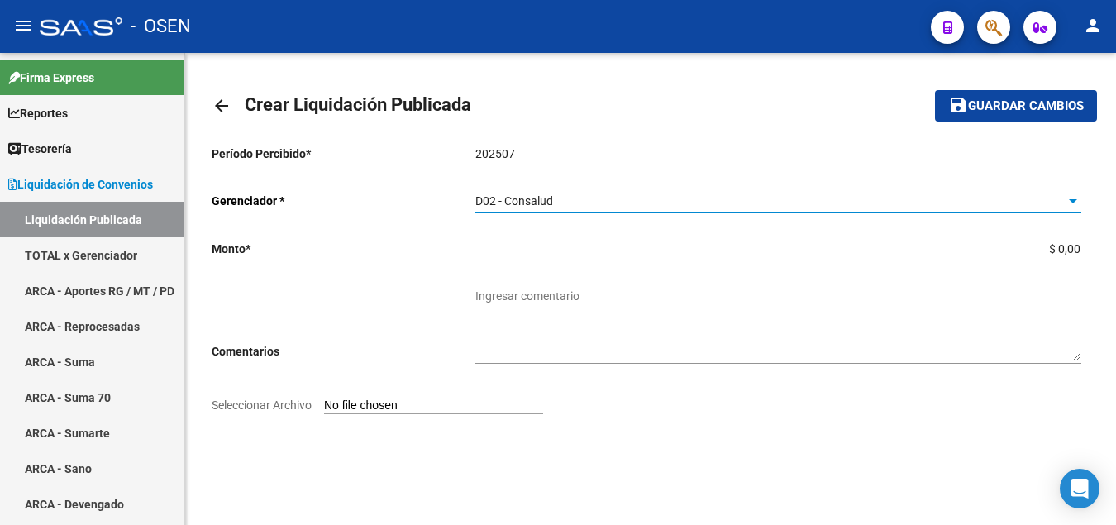
click at [372, 403] on input "Seleccionar Archivo" at bounding box center [433, 406] width 219 height 16
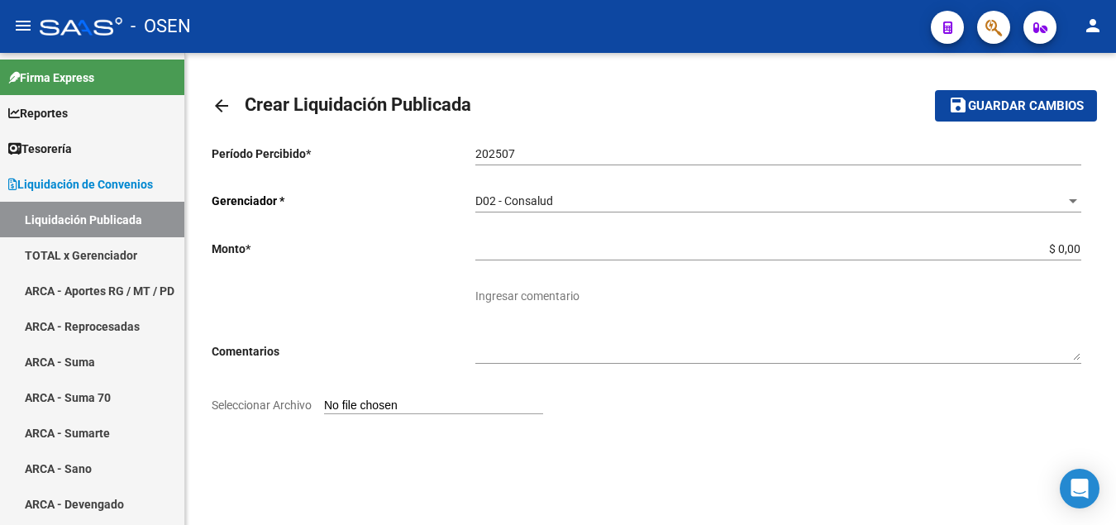
type input "C:\fakepath\Liquidador OSEN -CONSALUD 202507.pdf"
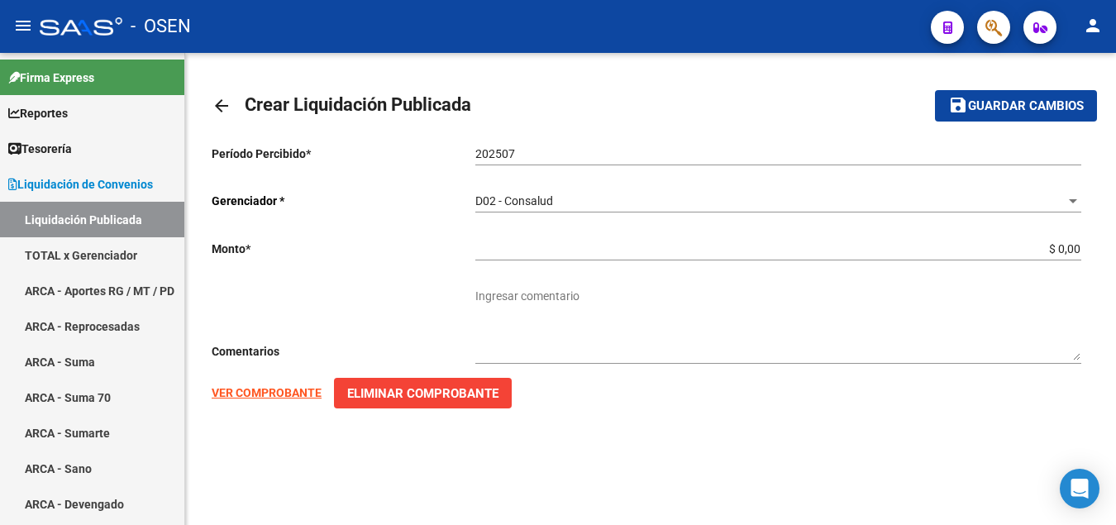
click at [254, 395] on strong "VER COMPROBANTE" at bounding box center [267, 392] width 110 height 13
drag, startPoint x: 1013, startPoint y: 247, endPoint x: 1116, endPoint y: 248, distance: 103.3
click at [1081, 248] on input "$ 0,00" at bounding box center [778, 249] width 606 height 14
paste input "150.665.727,9"
type input "$ 150.665.727,90"
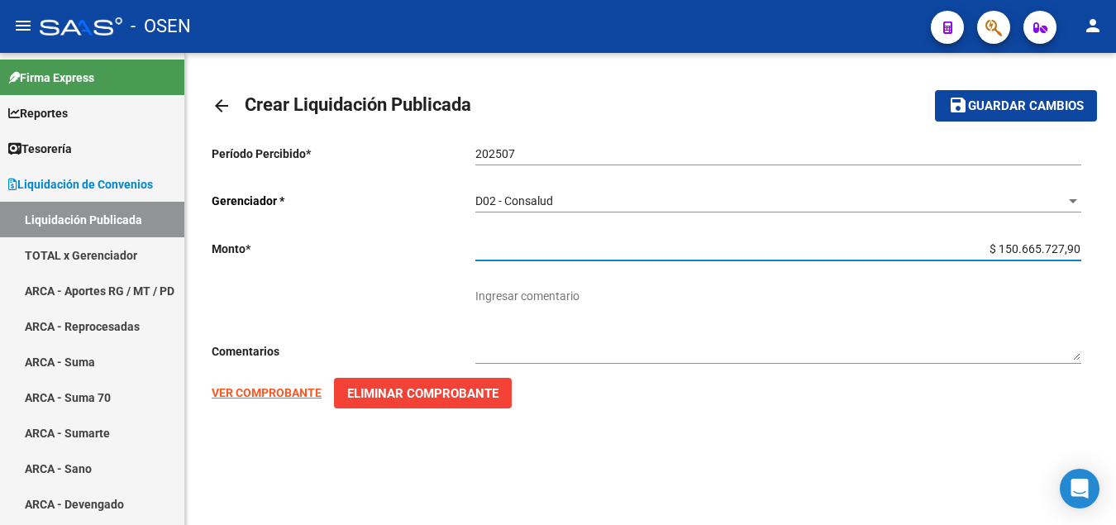
click at [522, 298] on textarea "Ingresar comentario" at bounding box center [778, 324] width 606 height 73
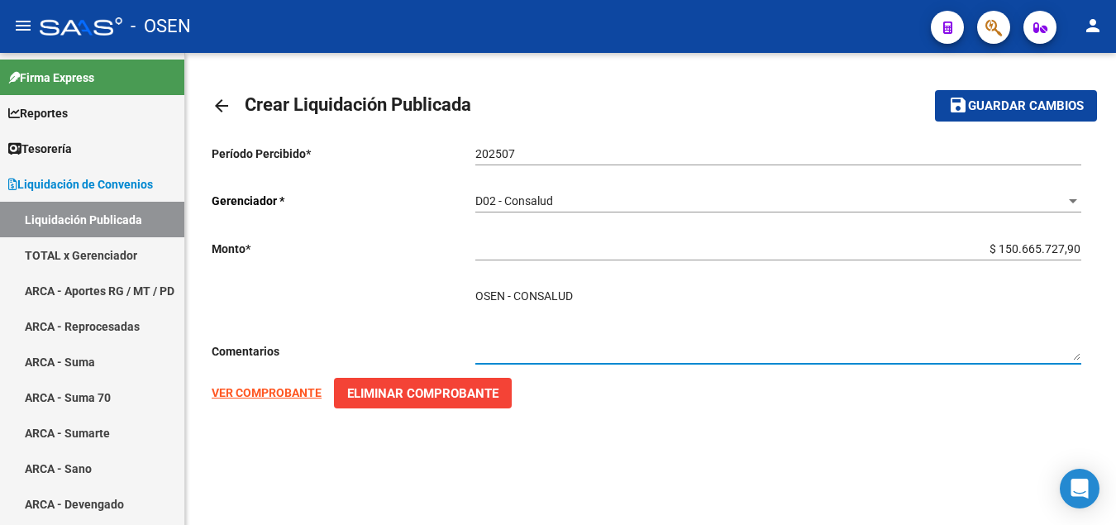
type textarea "OSEN - CONSALUD"
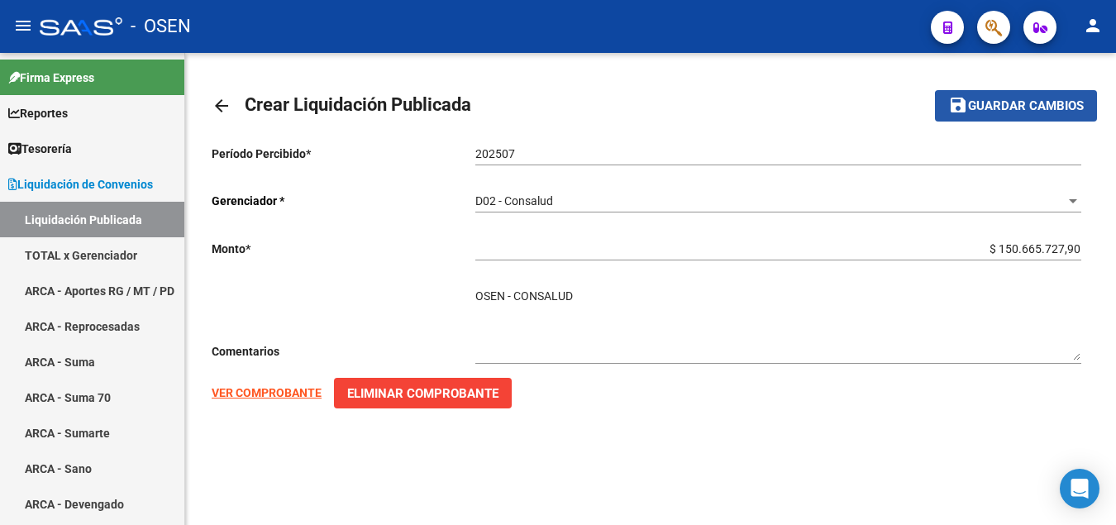
click at [1041, 109] on span "Guardar cambios" at bounding box center [1026, 106] width 116 height 15
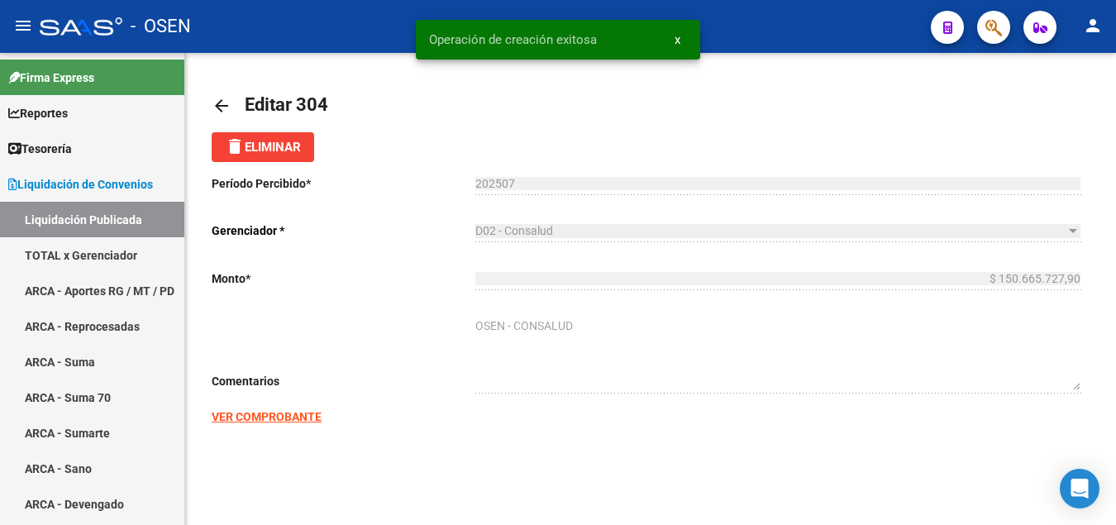
click at [223, 102] on mat-icon "arrow_back" at bounding box center [222, 106] width 20 height 20
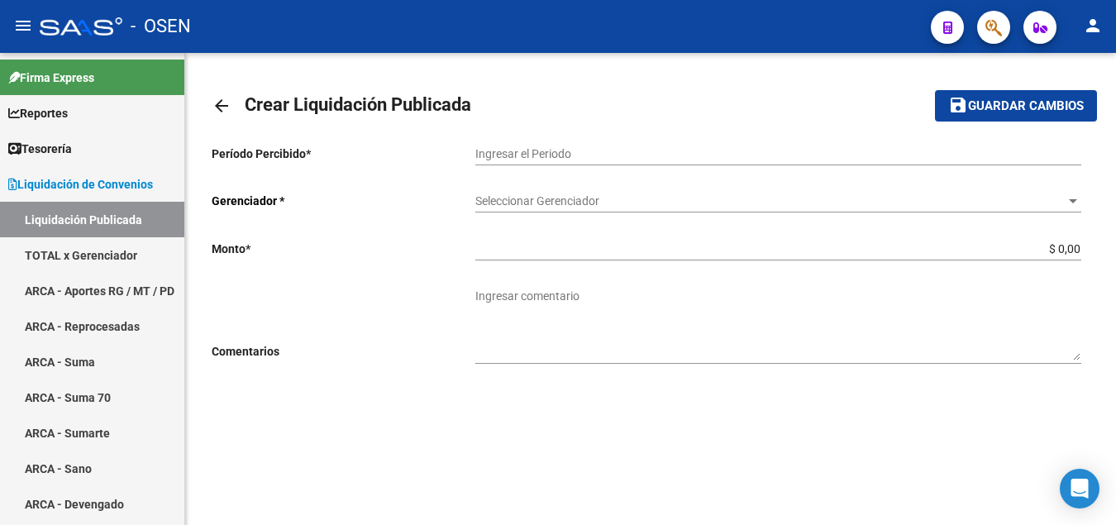
click at [520, 156] on input "Ingresar el Periodo" at bounding box center [778, 154] width 606 height 14
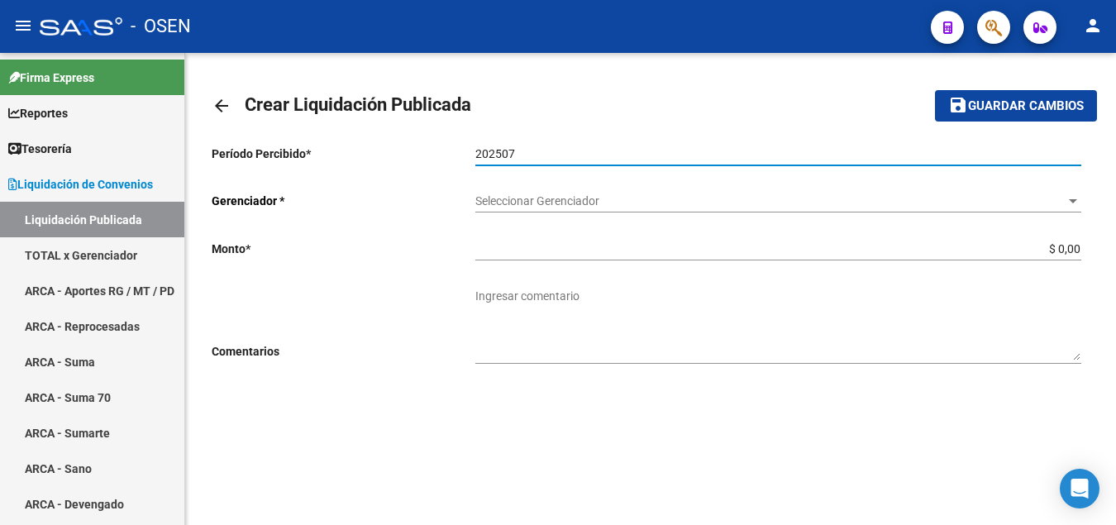
type input "202507"
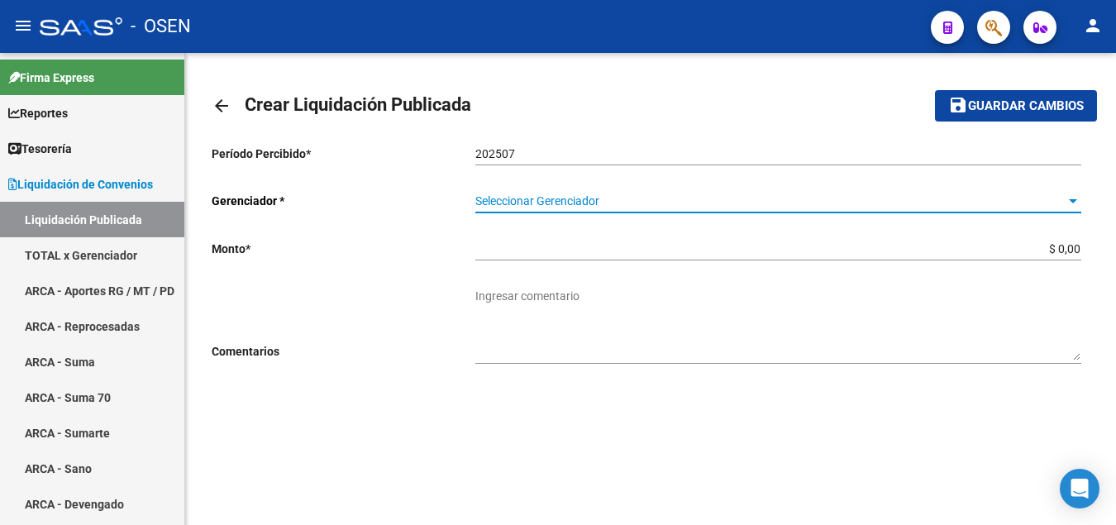
click at [1074, 199] on div at bounding box center [1073, 201] width 8 height 4
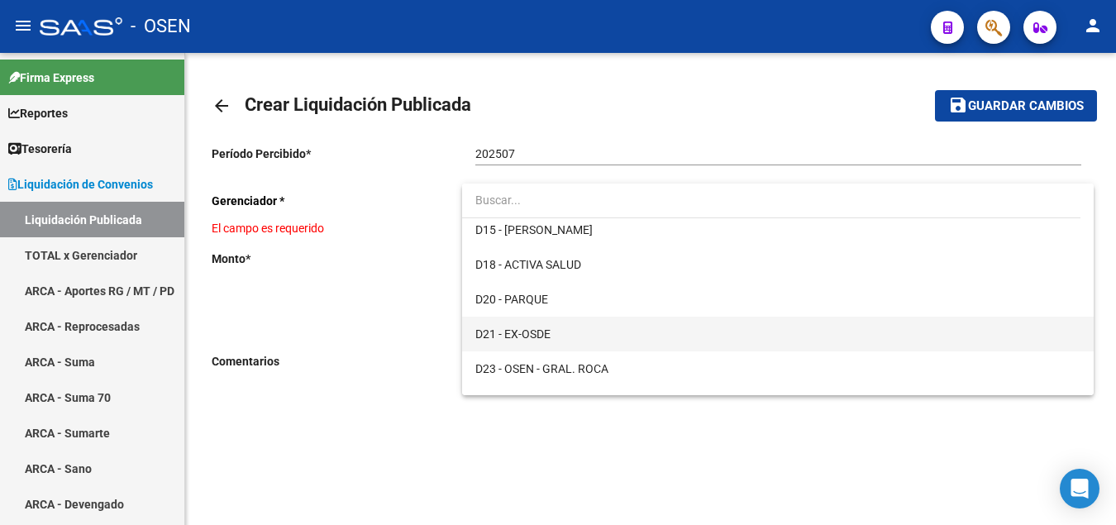
scroll to position [422, 0]
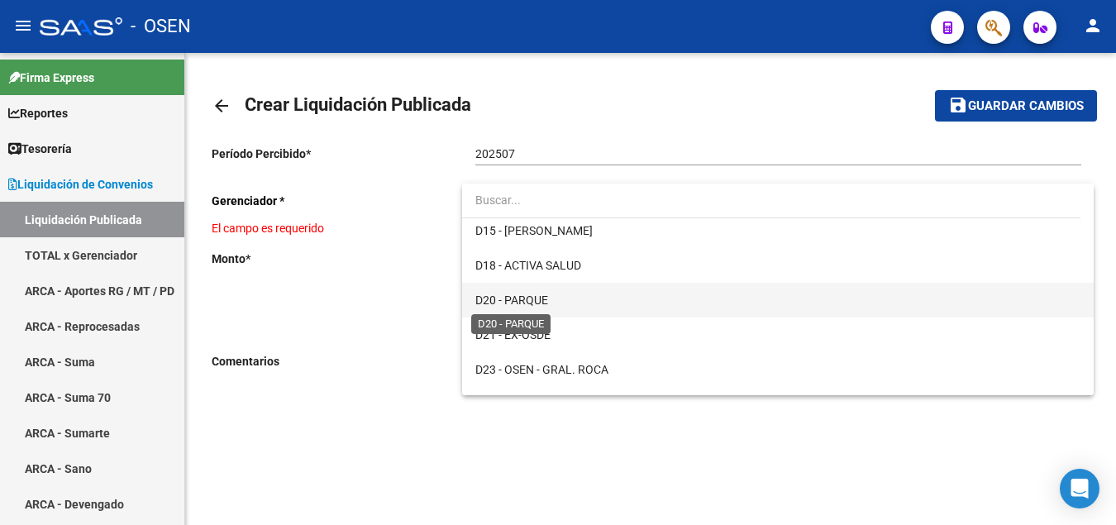
click at [539, 298] on span "D20 - PARQUE" at bounding box center [511, 299] width 73 height 13
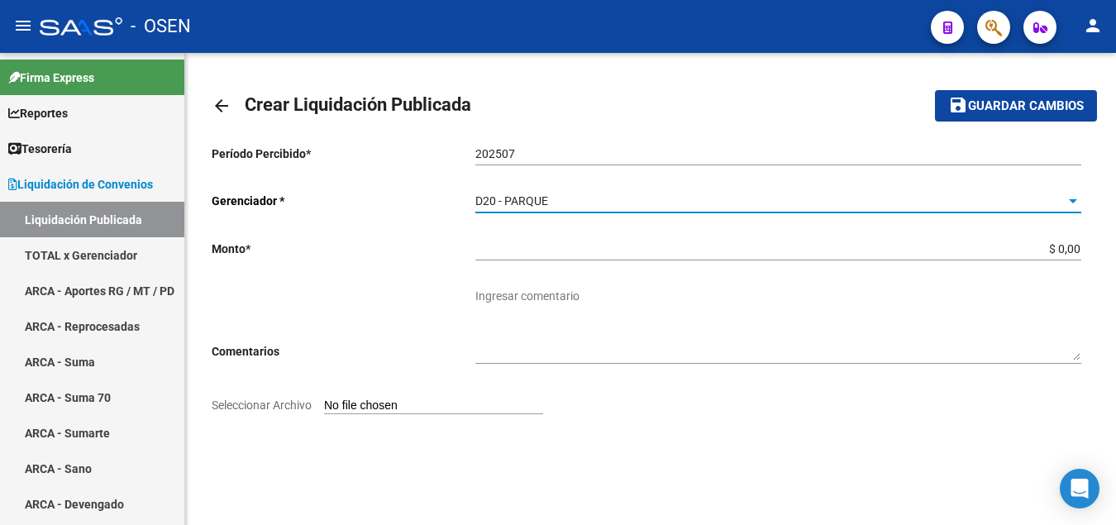
click at [362, 408] on input "Seleccionar Archivo" at bounding box center [433, 406] width 219 height 16
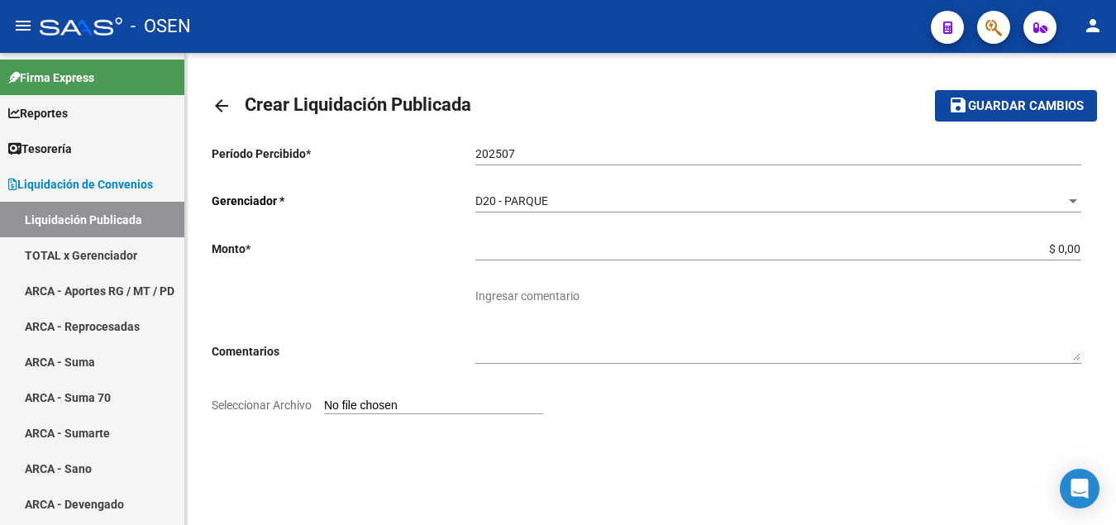
type input "C:\fakepath\Liquidador OSEN - PARQUE 202507.pdf"
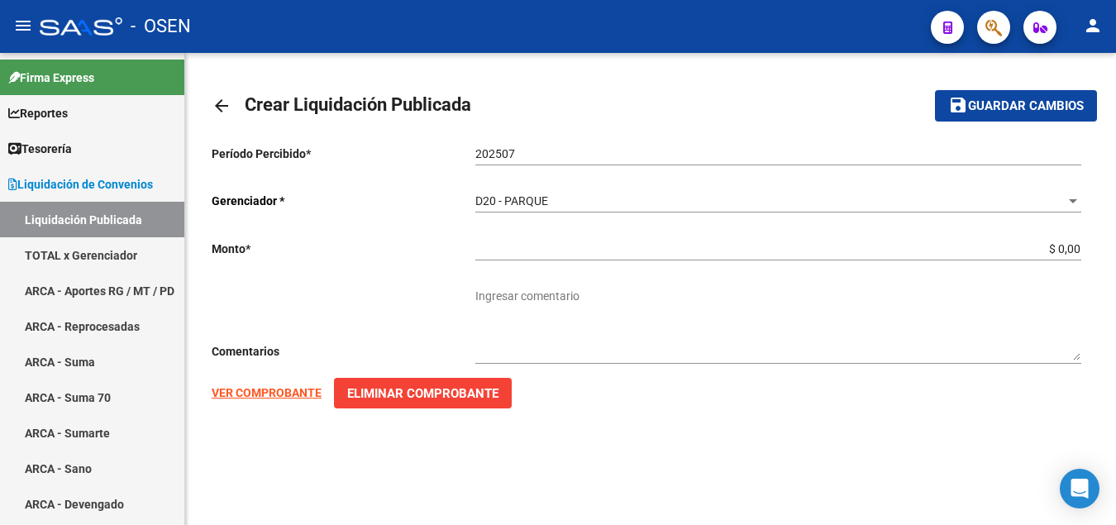
click at [276, 393] on strong "VER COMPROBANTE" at bounding box center [267, 392] width 110 height 13
drag, startPoint x: 836, startPoint y: 247, endPoint x: 1122, endPoint y: 250, distance: 285.2
click at [1081, 250] on input "$ 0,00" at bounding box center [778, 249] width 606 height 14
paste input "673.792,87"
type input "$ 673.792,87"
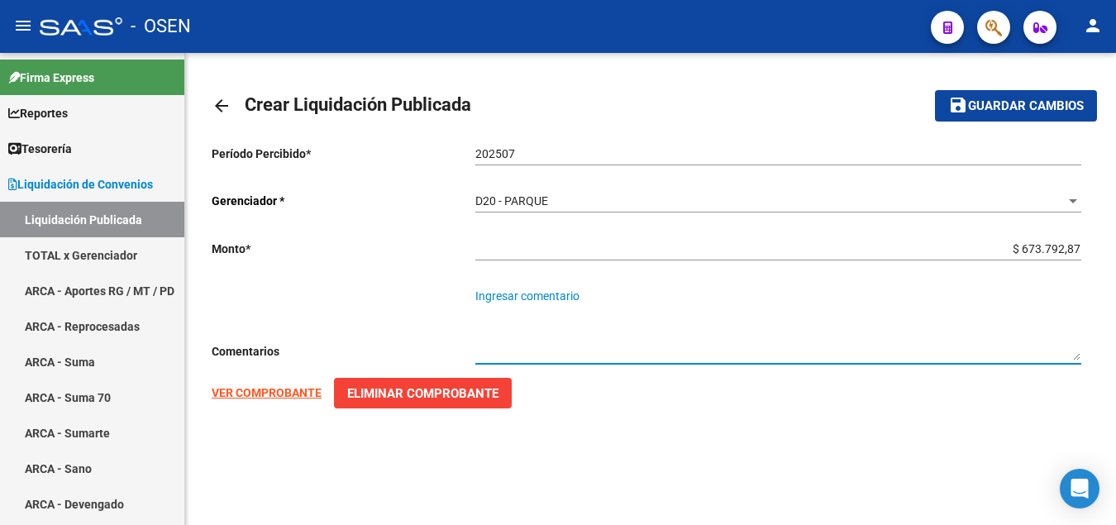
click at [487, 300] on textarea "Ingresar comentario" at bounding box center [778, 324] width 606 height 73
type textarea "OSEN - PARQUE SALUD"
click at [1027, 107] on span "Guardar cambios" at bounding box center [1026, 106] width 116 height 15
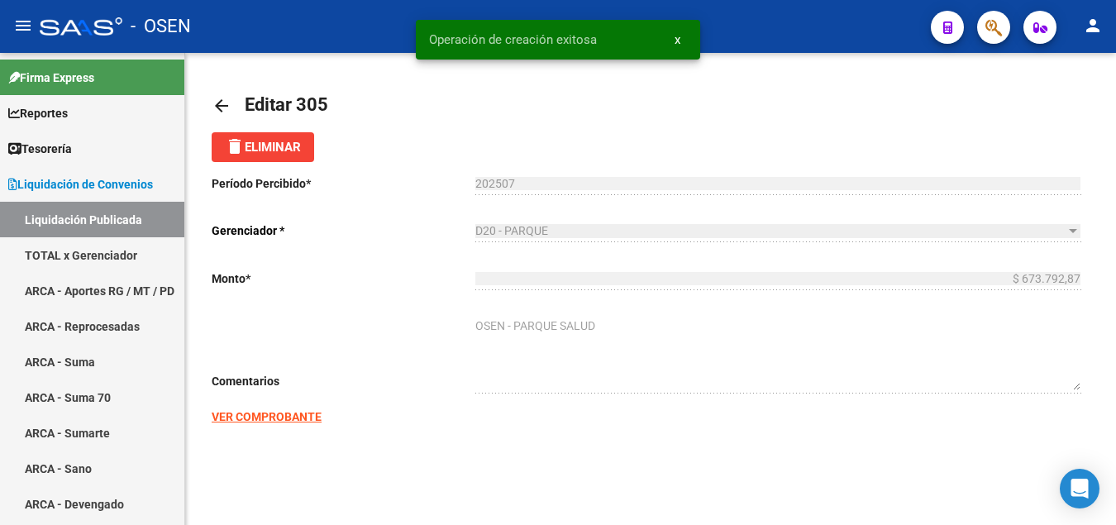
click at [218, 106] on mat-icon "arrow_back" at bounding box center [222, 106] width 20 height 20
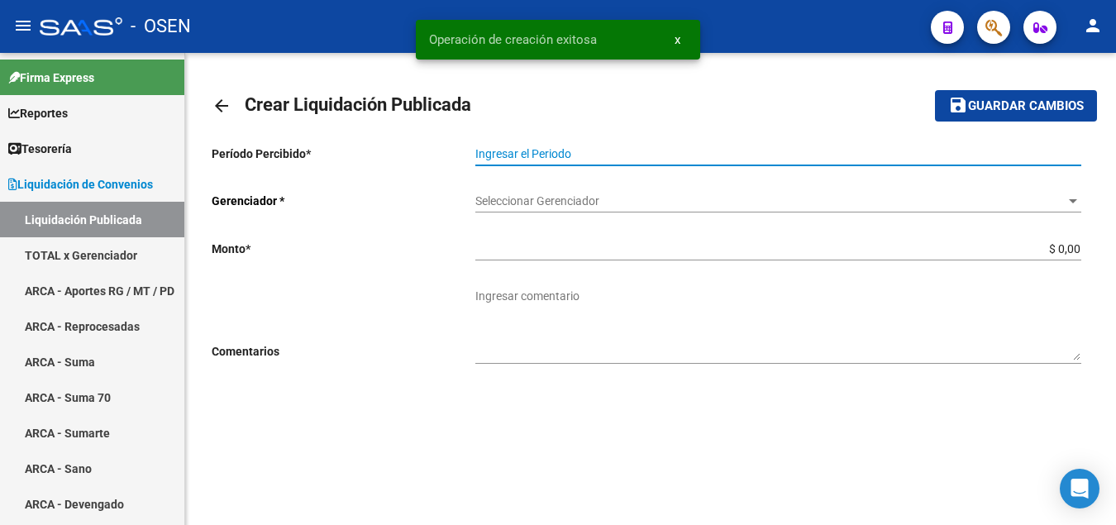
click at [506, 147] on input "Ingresar el Periodo" at bounding box center [778, 154] width 606 height 14
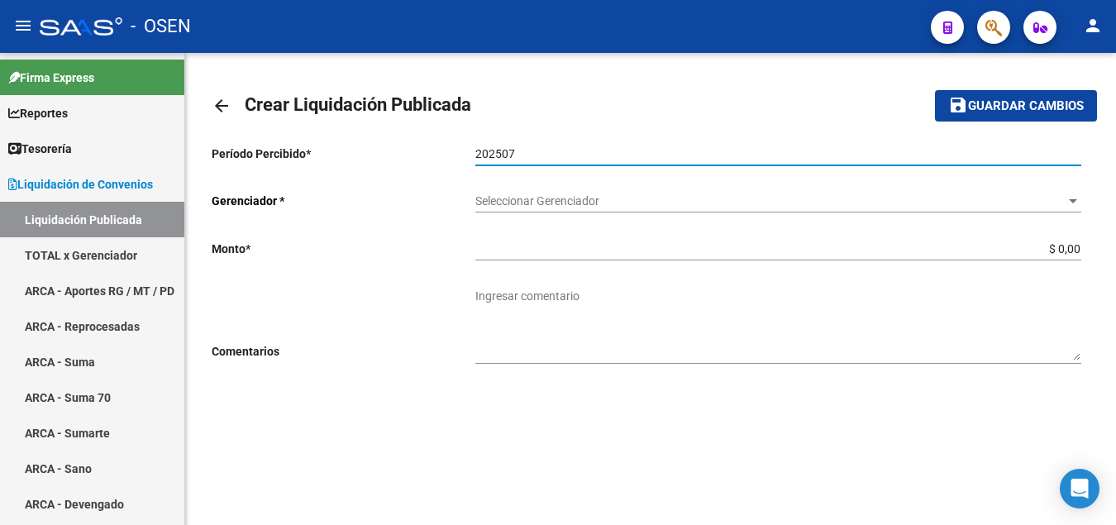
type input "202507"
click at [676, 206] on span "Seleccionar Gerenciador" at bounding box center [770, 201] width 591 height 14
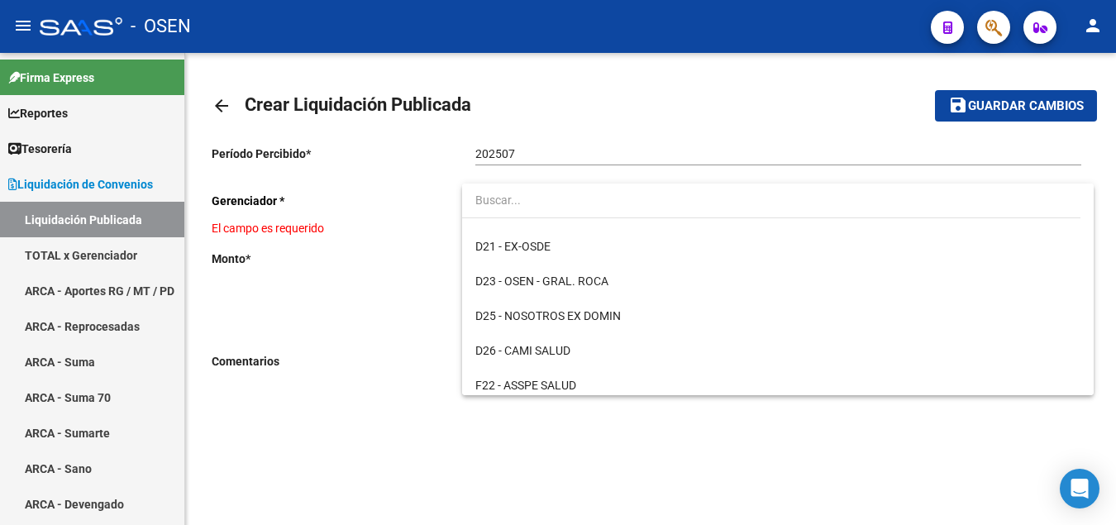
scroll to position [548, 0]
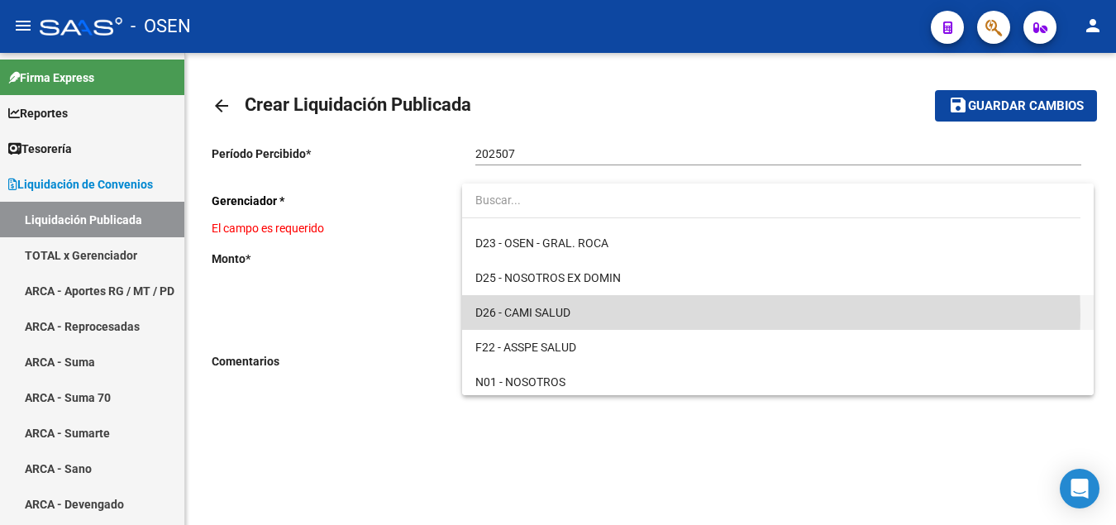
click at [579, 315] on span "D26 - CAMI SALUD" at bounding box center [778, 312] width 606 height 35
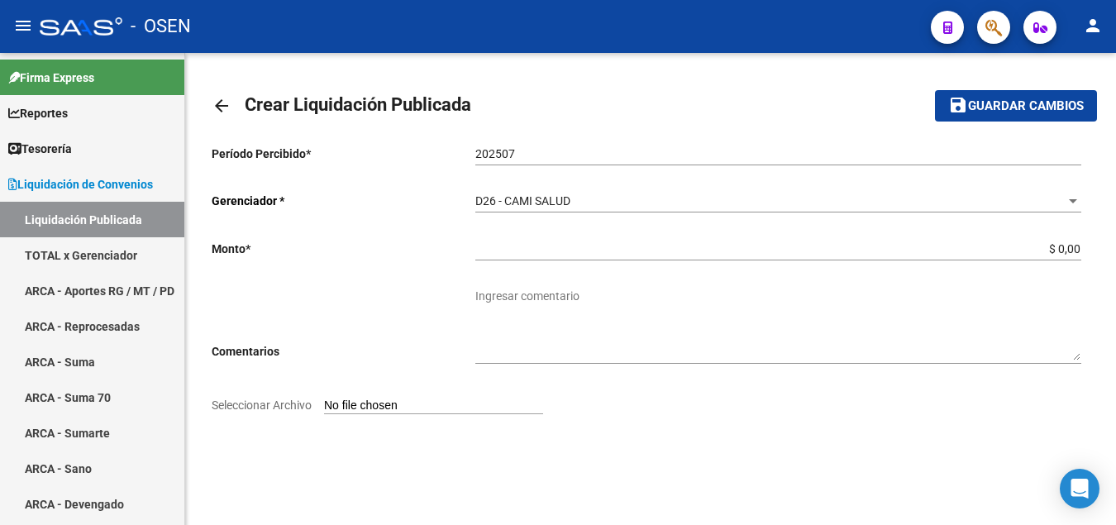
click at [380, 393] on div "Período Percibido * 202507 Ingresar el Periodo Gerenciador * D26 - [PERSON_NAME…" at bounding box center [651, 279] width 878 height 295
click at [379, 412] on input "Seleccionar Archivo" at bounding box center [433, 406] width 219 height 16
type input "C:\fakepath\Liquidador OSEN - [PERSON_NAME] 202507.pdf"
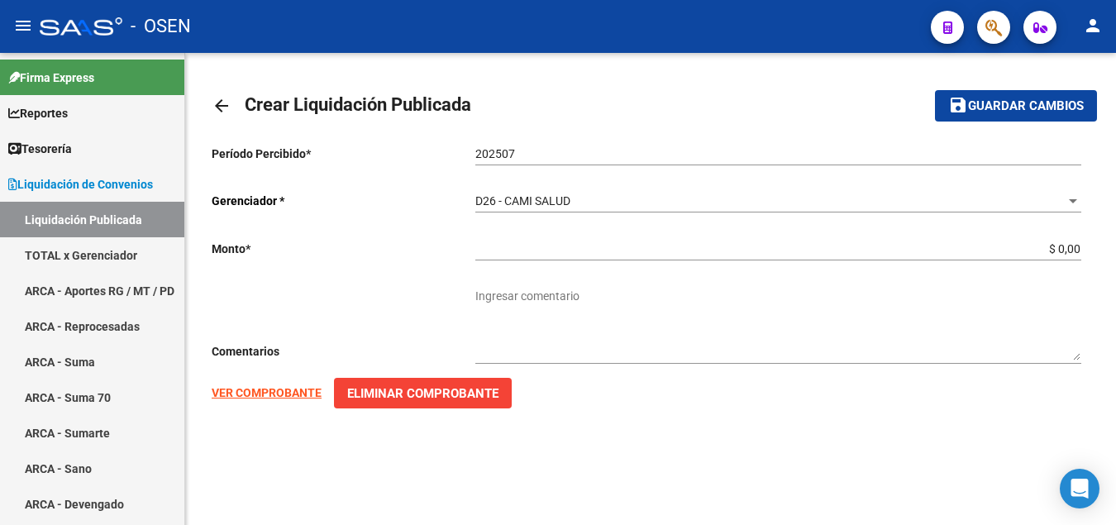
click at [274, 392] on strong "VER COMPROBANTE" at bounding box center [267, 392] width 110 height 13
drag, startPoint x: 1022, startPoint y: 247, endPoint x: 1119, endPoint y: 256, distance: 98.0
click at [1081, 256] on input "$ 0,00" at bounding box center [778, 249] width 606 height 14
paste input "10.358.563,09"
type input "$ 10.358.563,09"
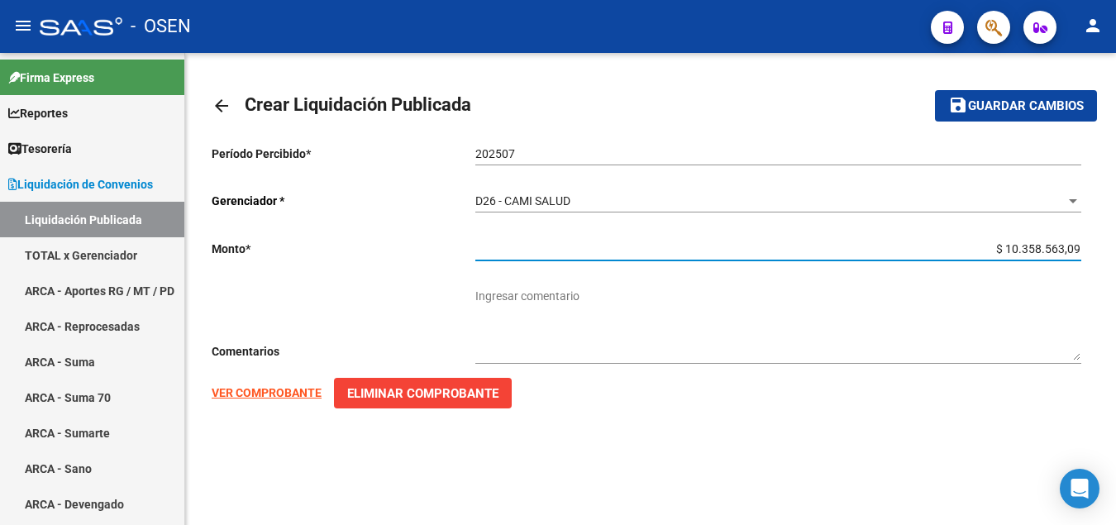
click at [522, 300] on textarea "Ingresar comentario" at bounding box center [778, 324] width 606 height 73
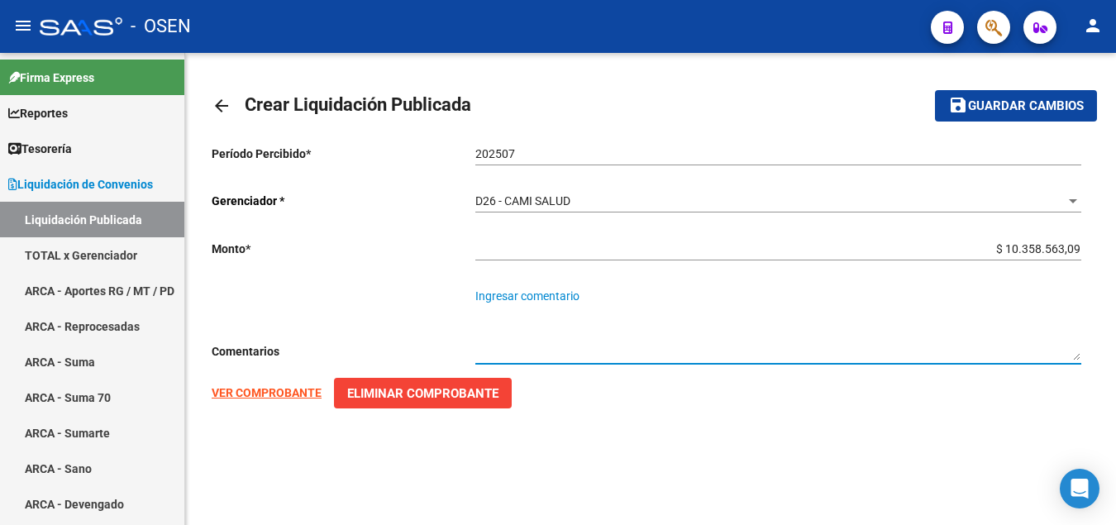
type textarea "S"
type textarea "OSEN - CAMISALUD"
click at [1031, 110] on span "Guardar cambios" at bounding box center [1026, 106] width 116 height 15
